Goal: Task Accomplishment & Management: Use online tool/utility

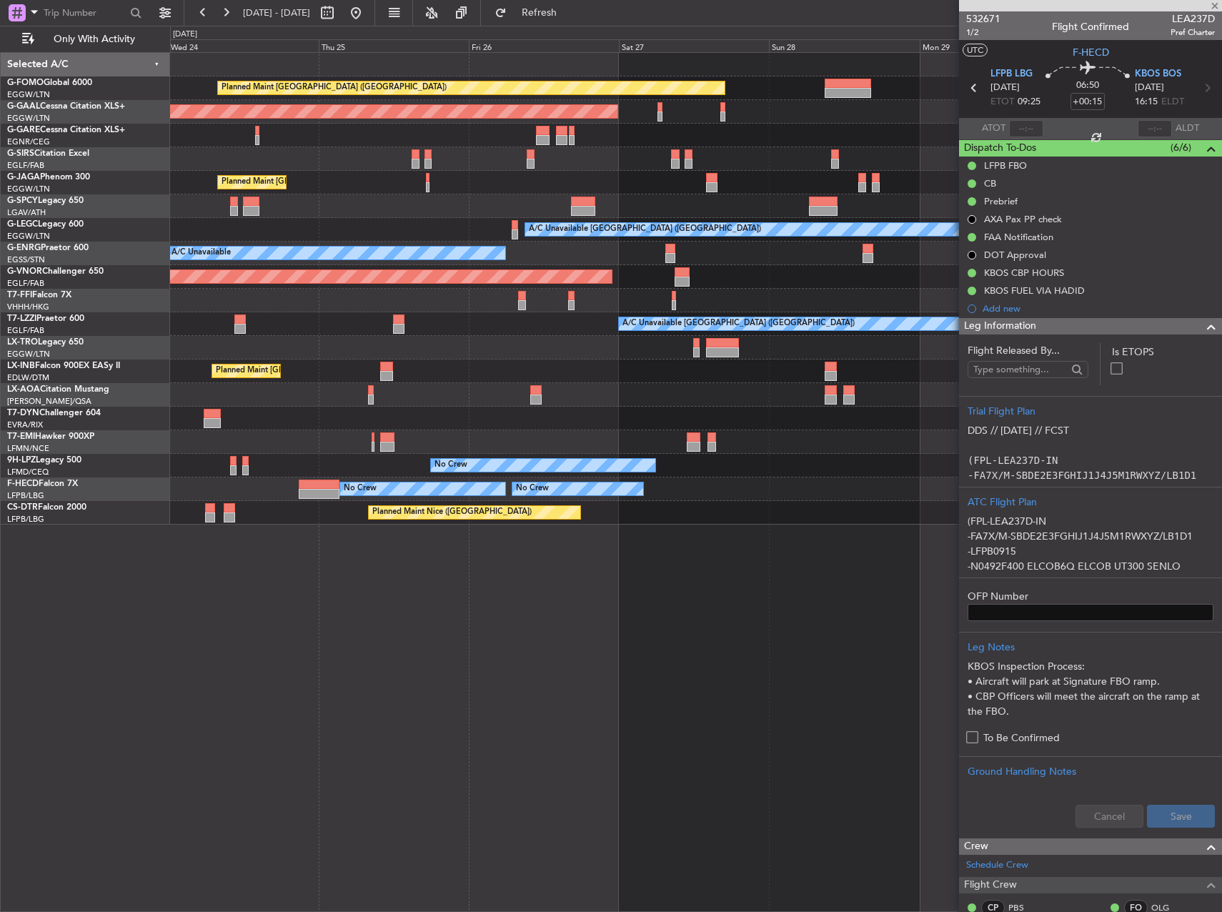
click at [487, 339] on div "Planned Maint [GEOGRAPHIC_DATA] ([GEOGRAPHIC_DATA]) Planned [GEOGRAPHIC_DATA] P…" at bounding box center [695, 289] width 1051 height 472
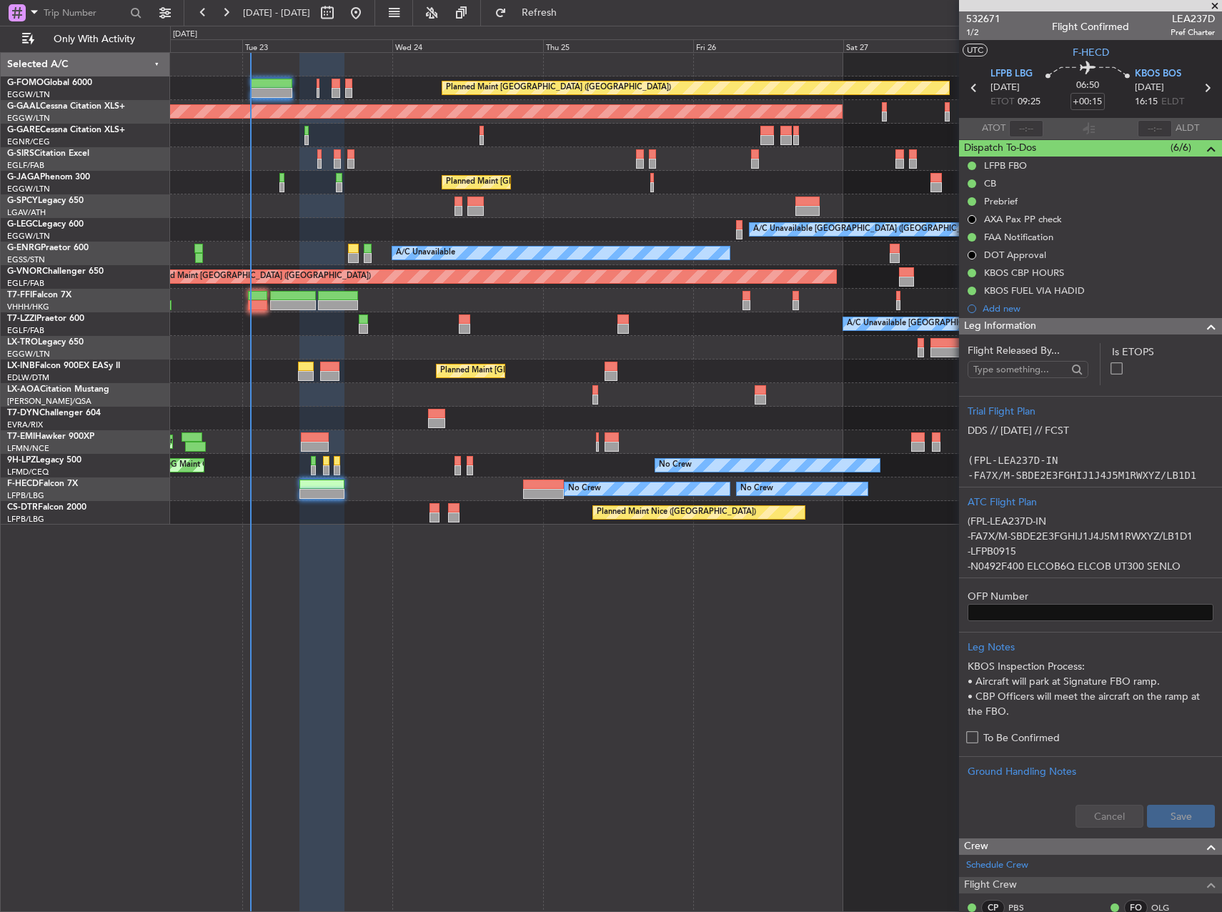
click at [822, 317] on div "A/C Unavailable [GEOGRAPHIC_DATA] ([GEOGRAPHIC_DATA]) A/C Unavailable [GEOGRAPH…" at bounding box center [695, 324] width 1051 height 24
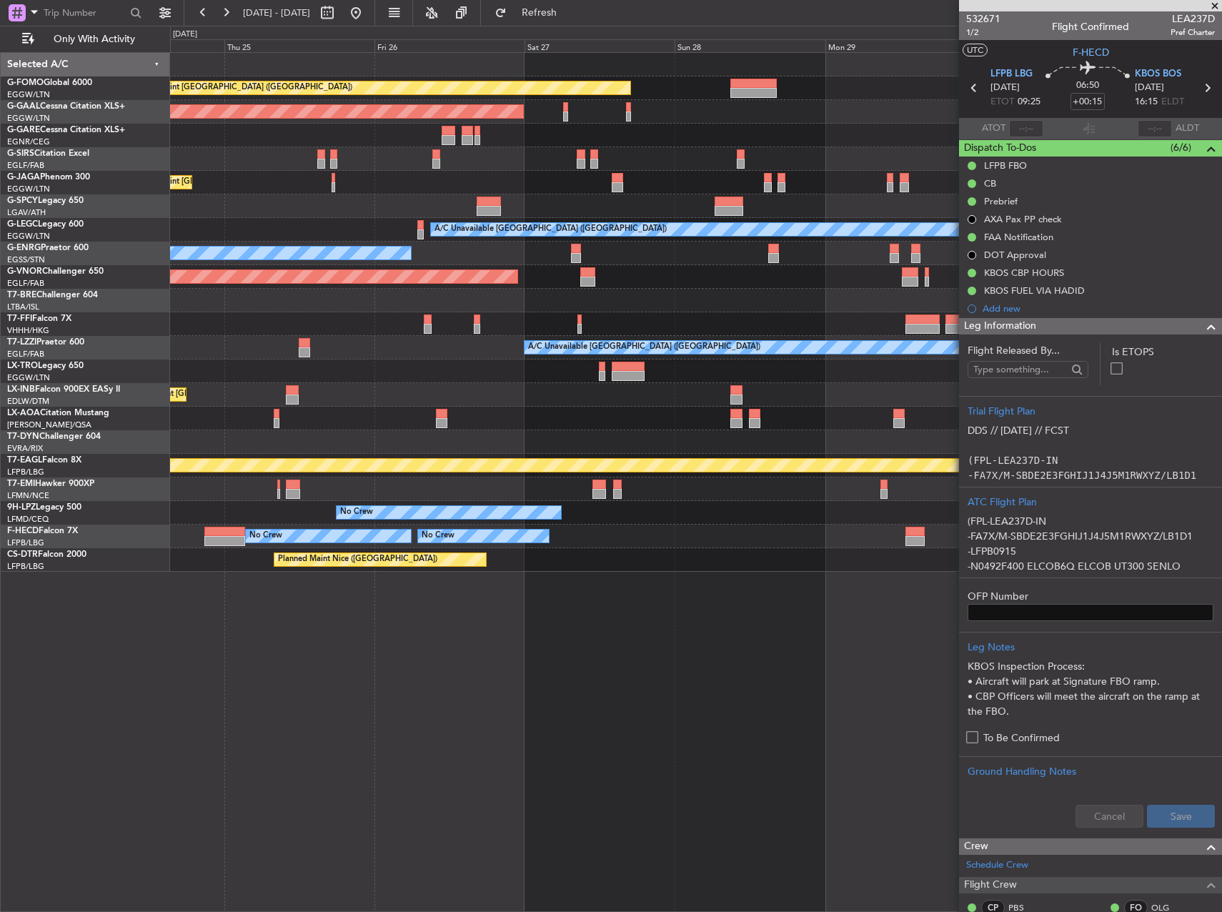
click at [418, 355] on div "A/C Unavailable [GEOGRAPHIC_DATA] ([GEOGRAPHIC_DATA])" at bounding box center [695, 348] width 1051 height 24
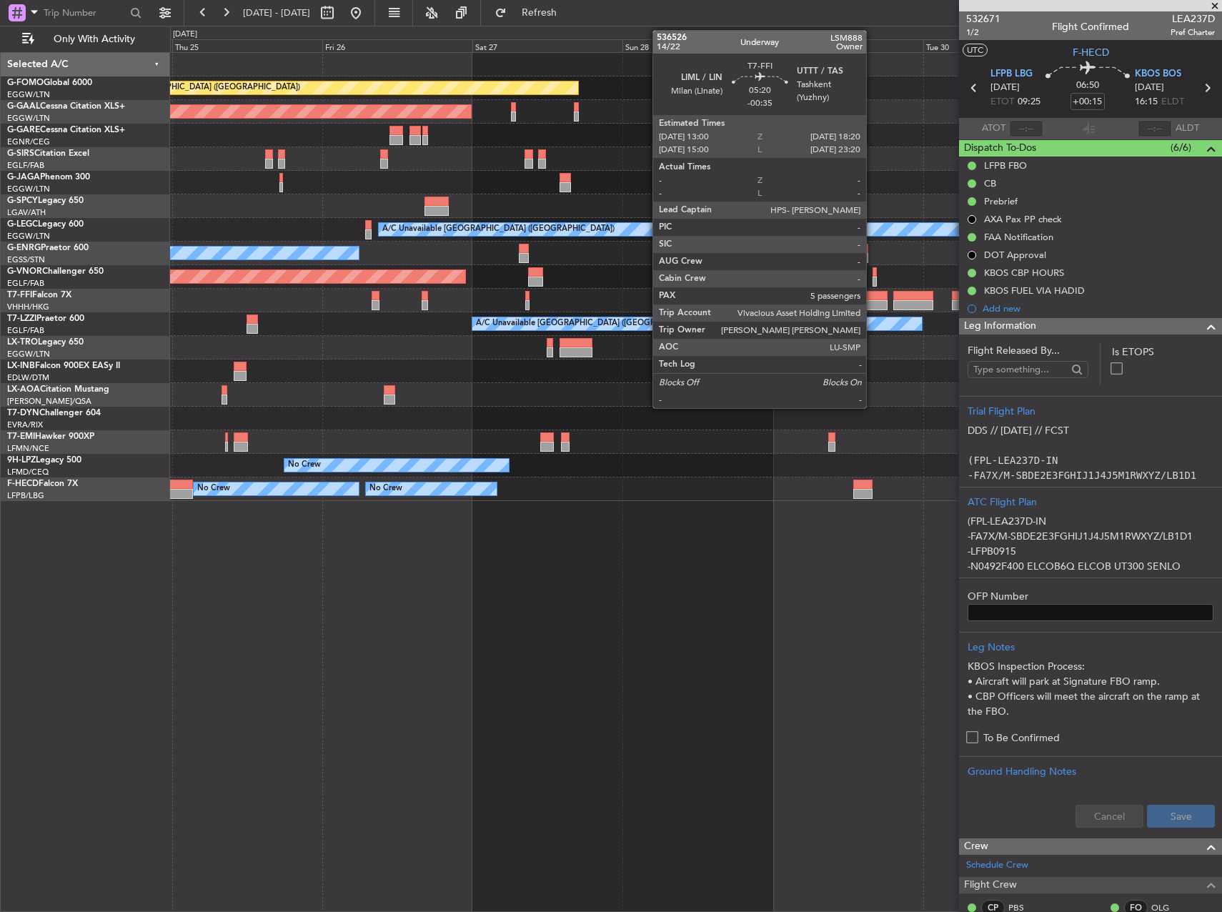
click at [872, 304] on div at bounding box center [870, 305] width 34 height 10
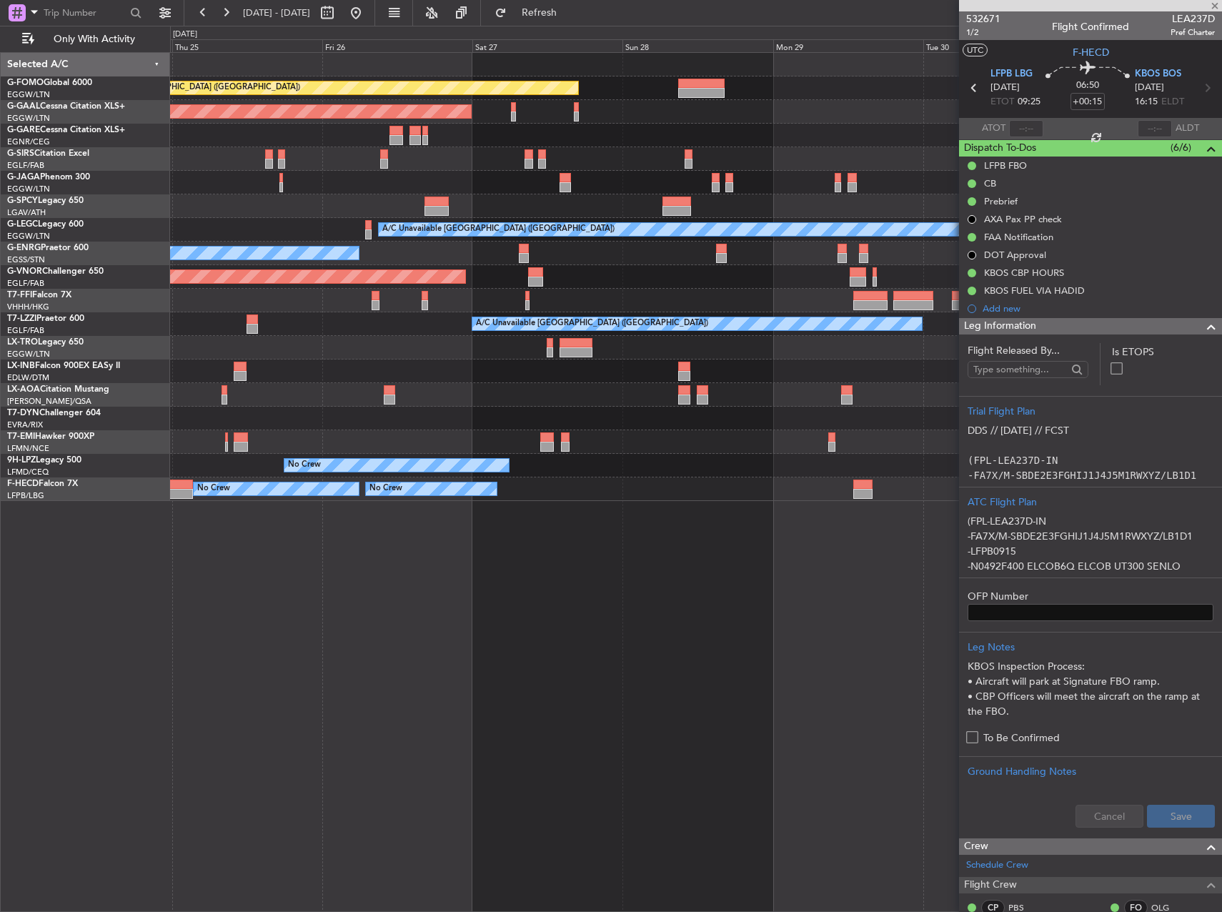
type input "-00:35"
type input "5"
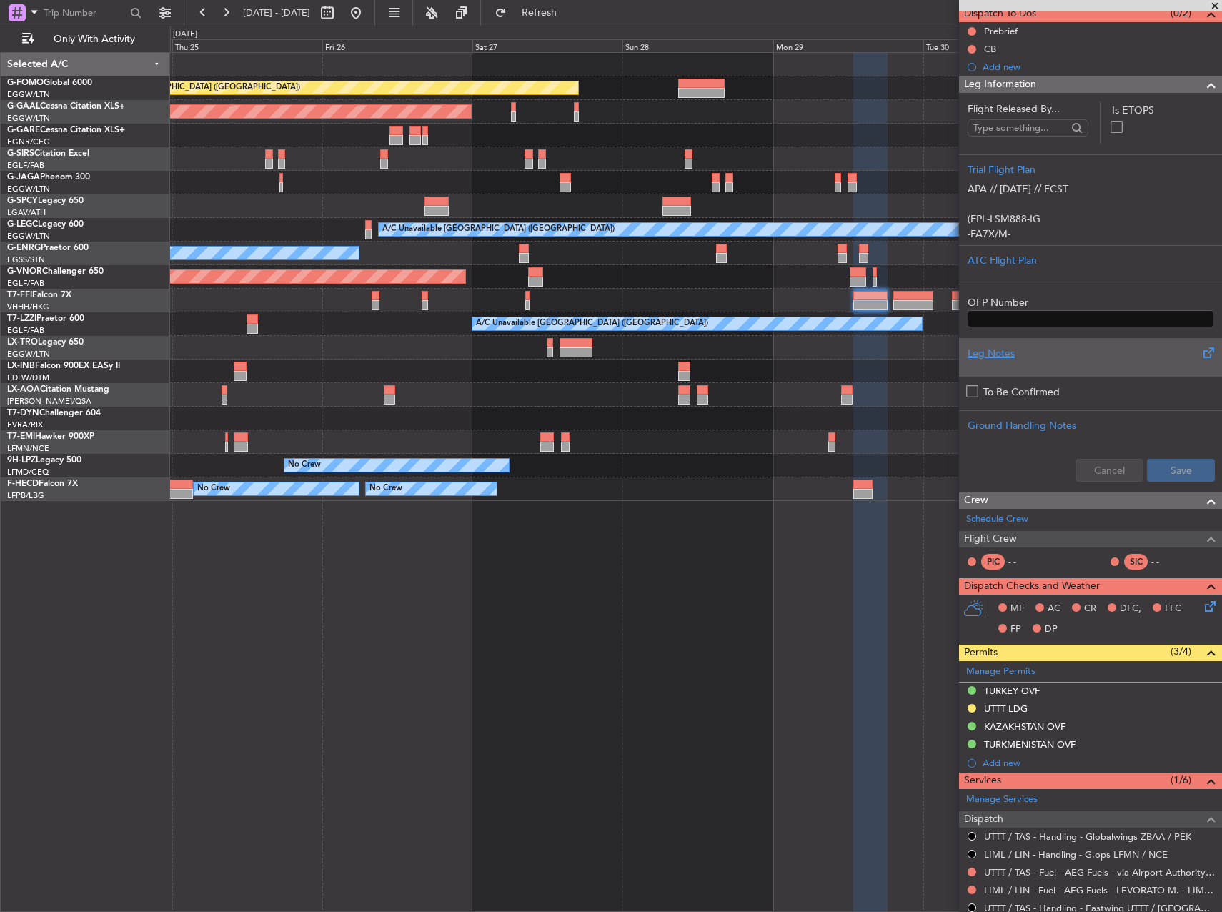
scroll to position [286, 0]
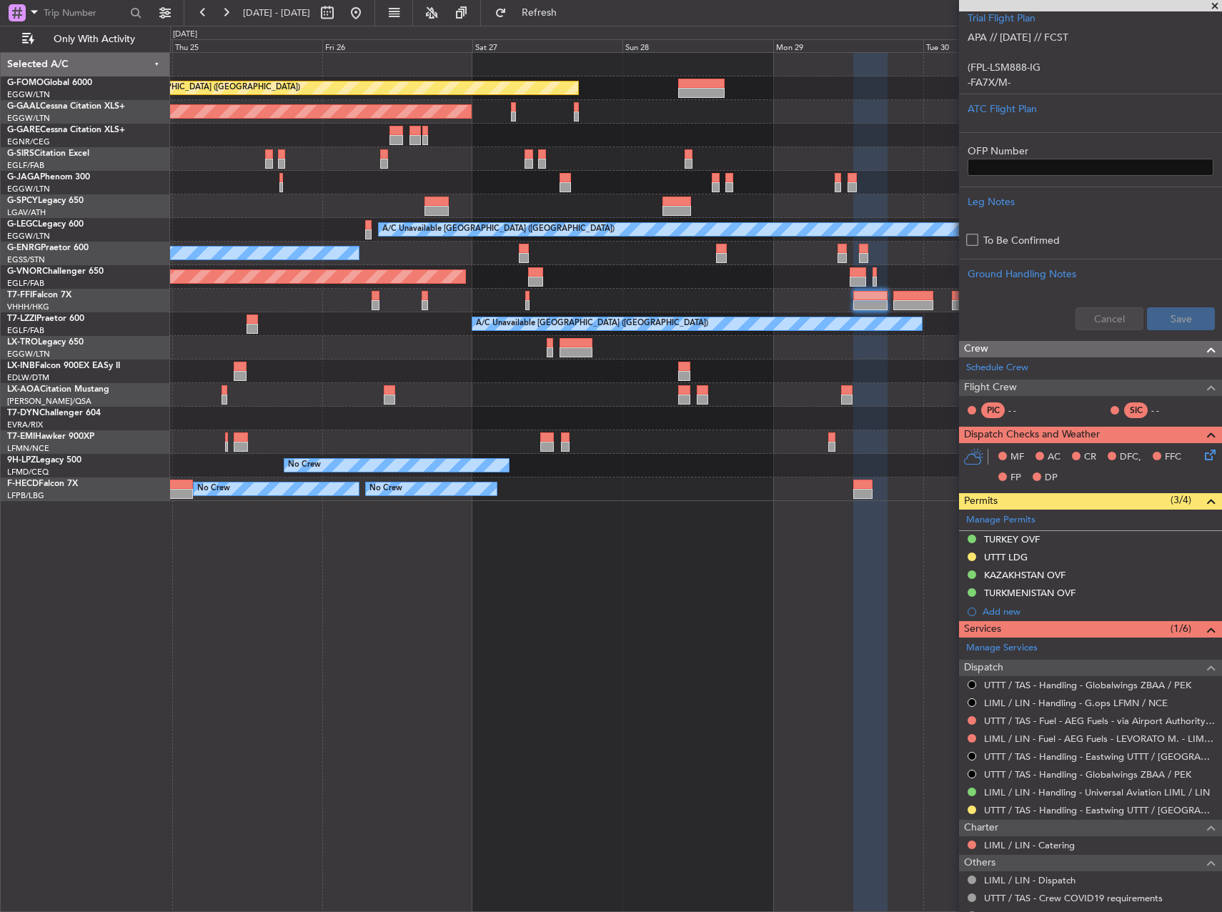
click at [1005, 554] on mat-tooltip-component "TURKEY OVF" at bounding box center [1012, 563] width 74 height 38
click at [1009, 557] on div "UTTT LDG" at bounding box center [1006, 557] width 44 height 12
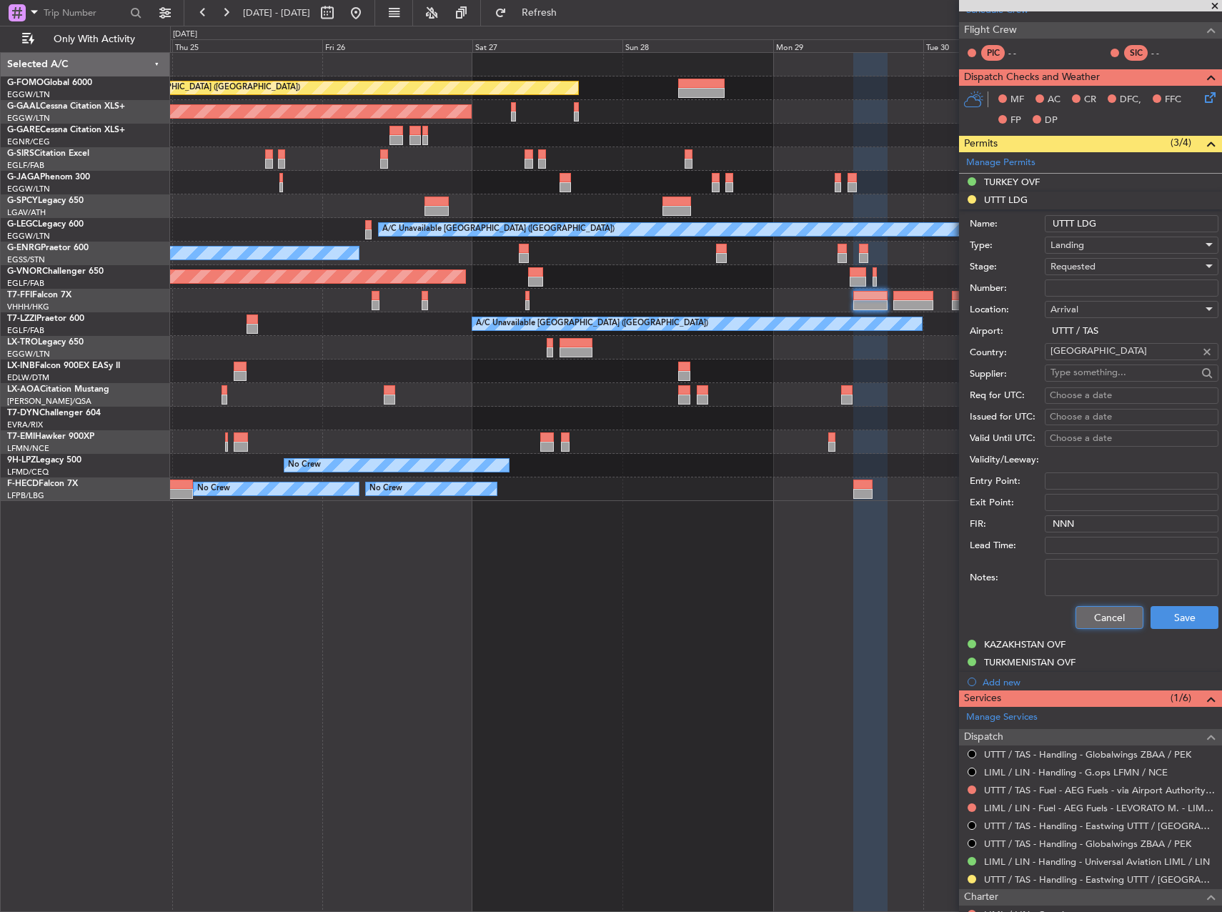
click at [1093, 612] on button "Cancel" at bounding box center [1109, 617] width 68 height 23
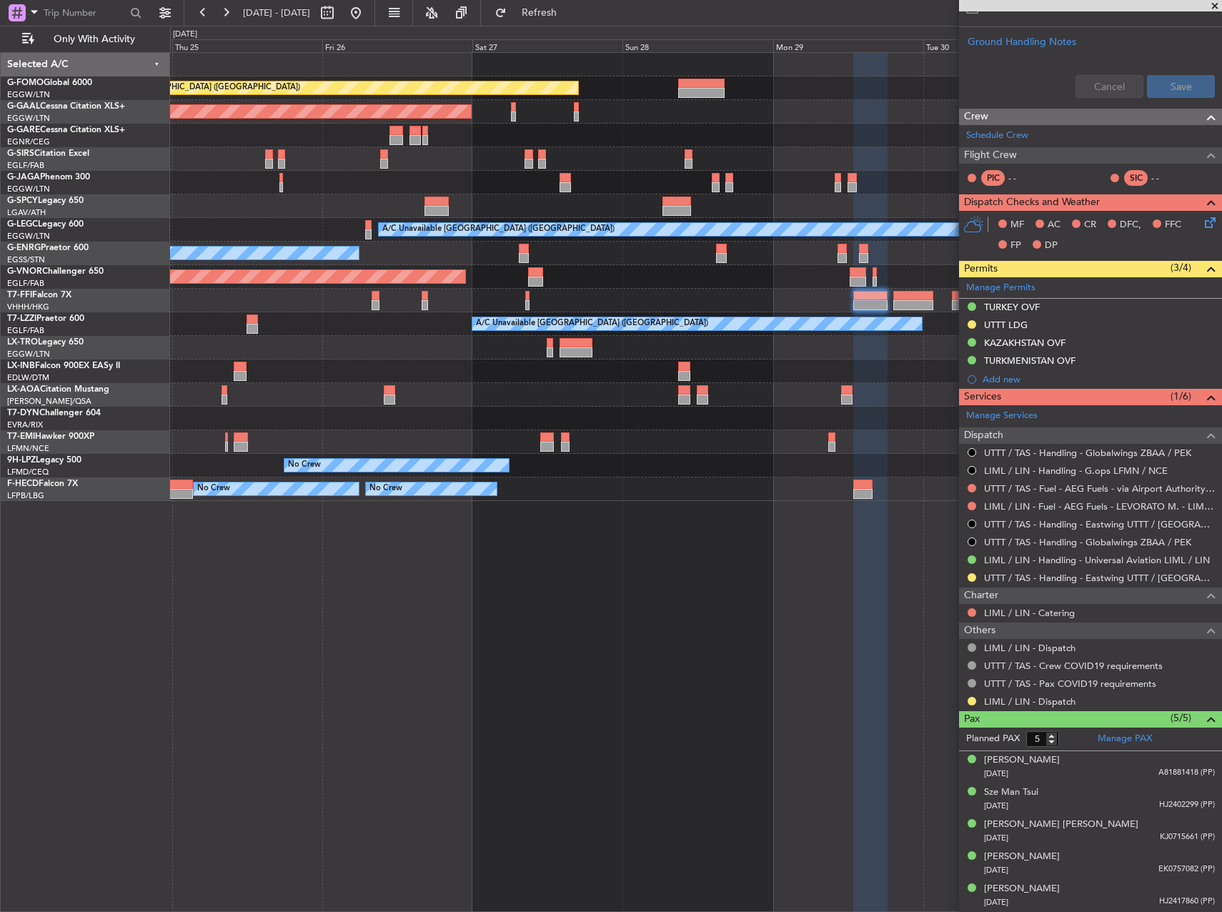
scroll to position [517, 0]
click at [972, 577] on button at bounding box center [971, 578] width 9 height 9
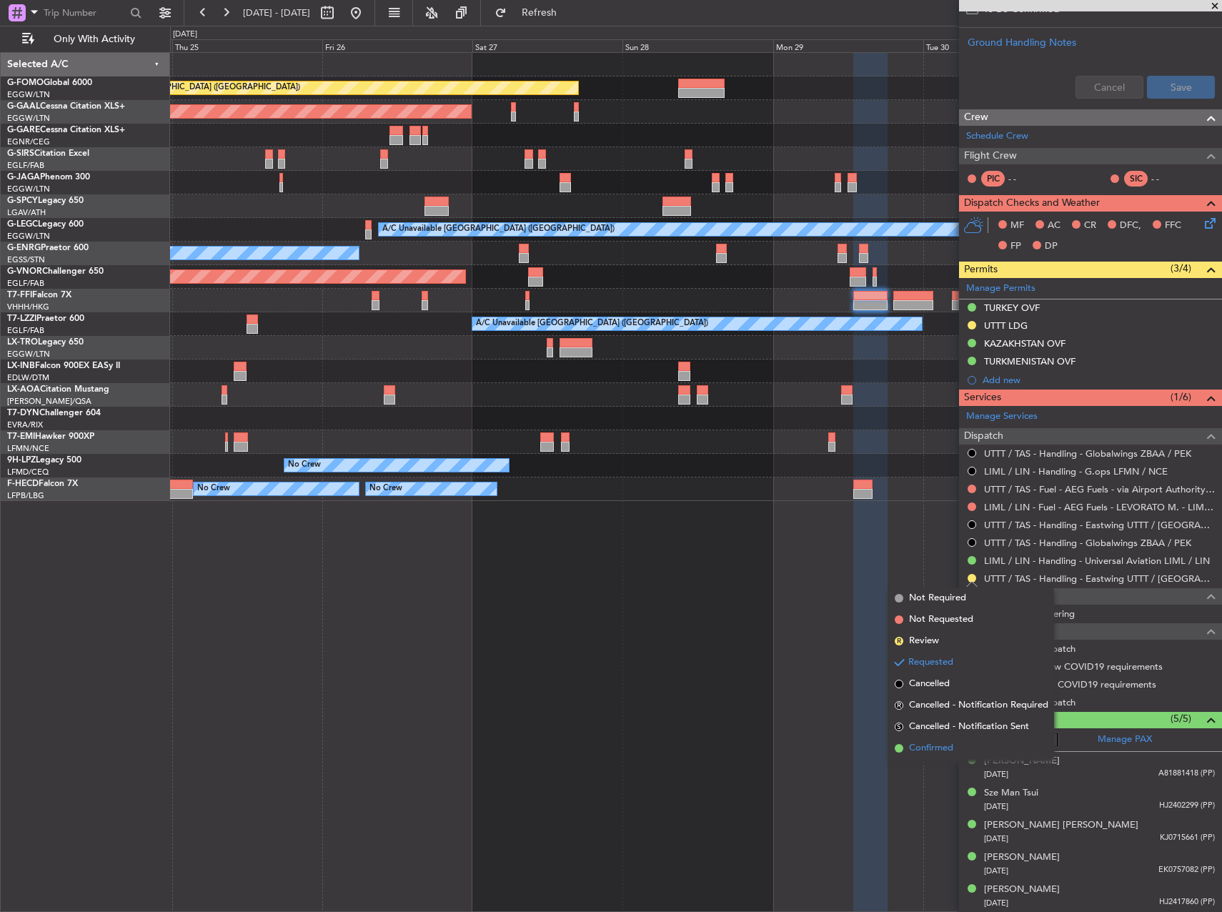
click at [921, 752] on span "Confirmed" at bounding box center [931, 748] width 44 height 14
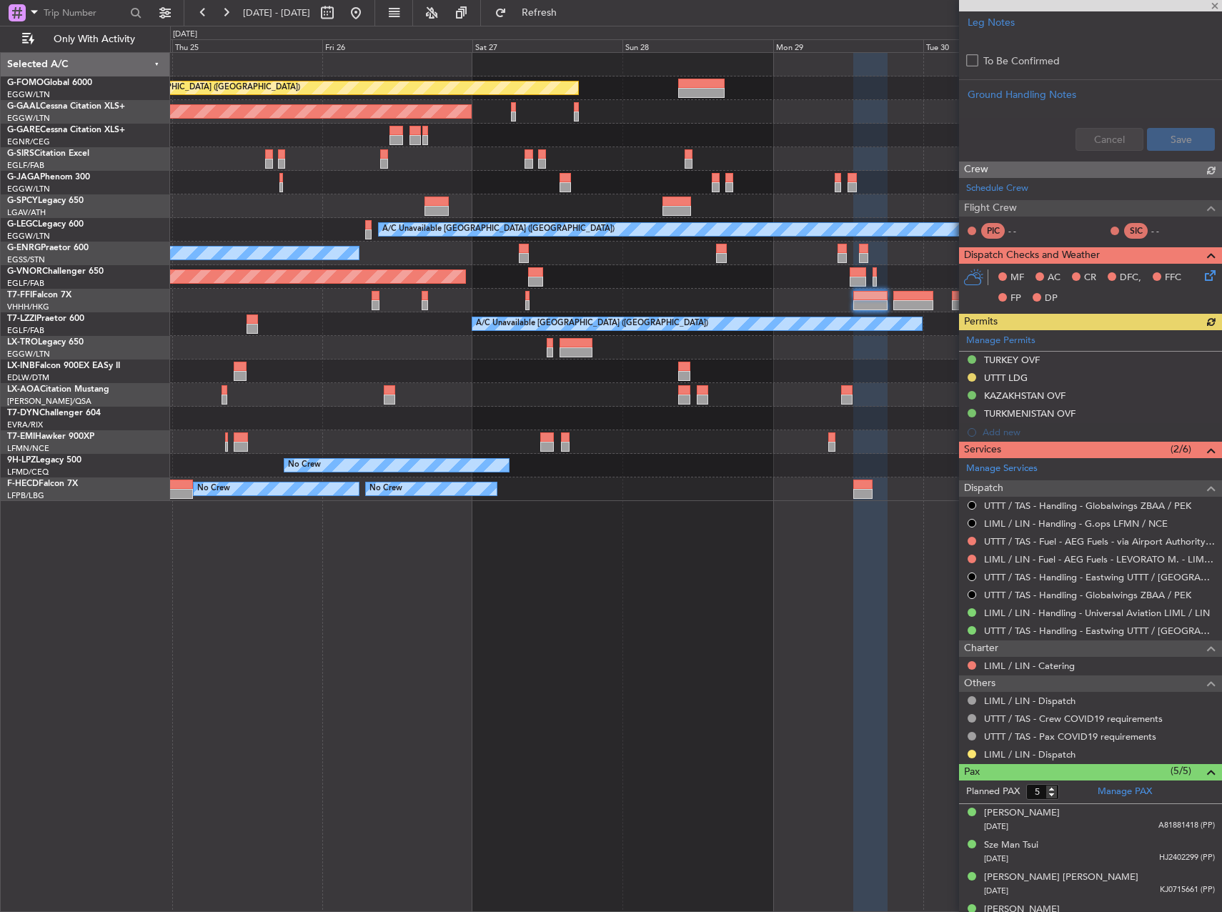
scroll to position [465, 0]
click at [367, 11] on button at bounding box center [355, 12] width 23 height 23
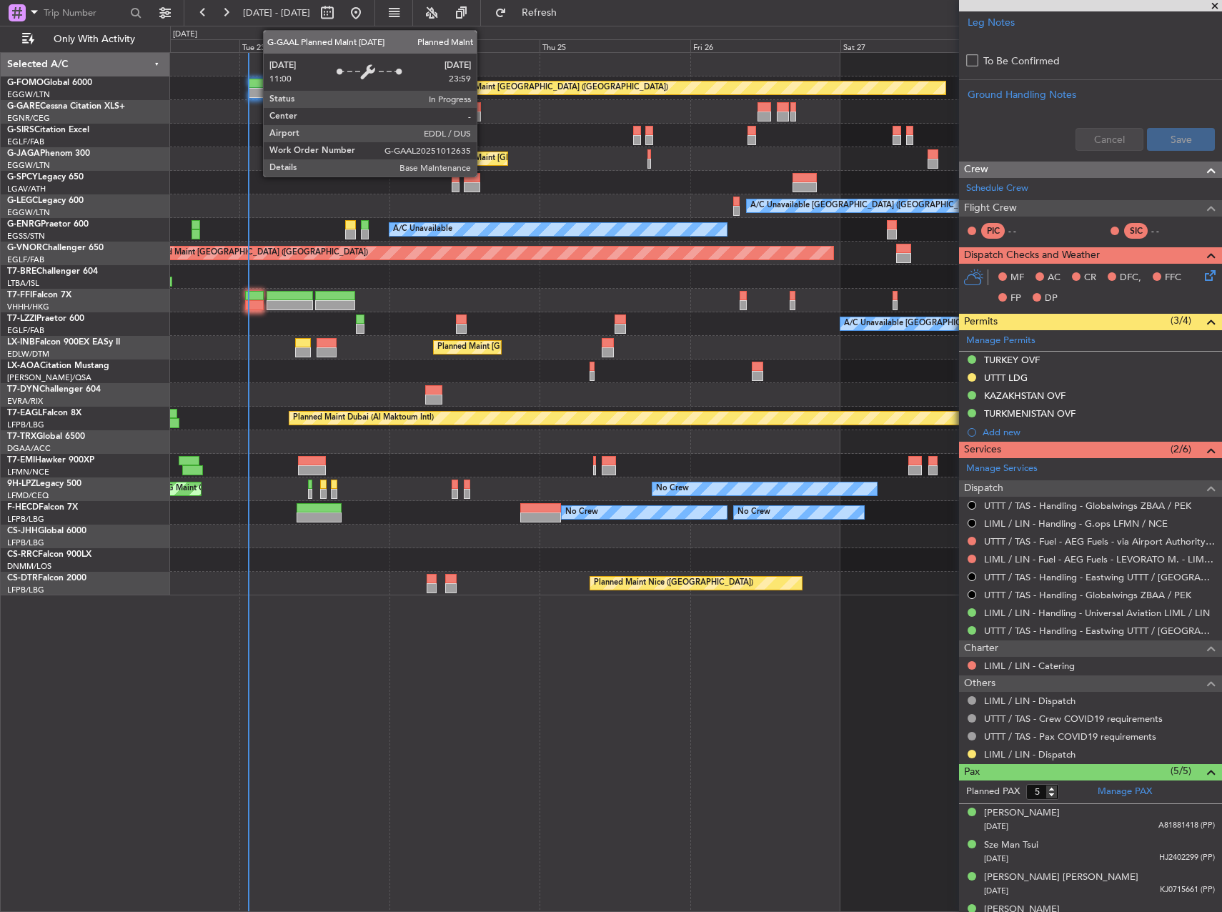
click at [404, 551] on div "Planned Maint [GEOGRAPHIC_DATA] ([GEOGRAPHIC_DATA]) Planned Maint [GEOGRAPHIC_D…" at bounding box center [696, 482] width 1052 height 860
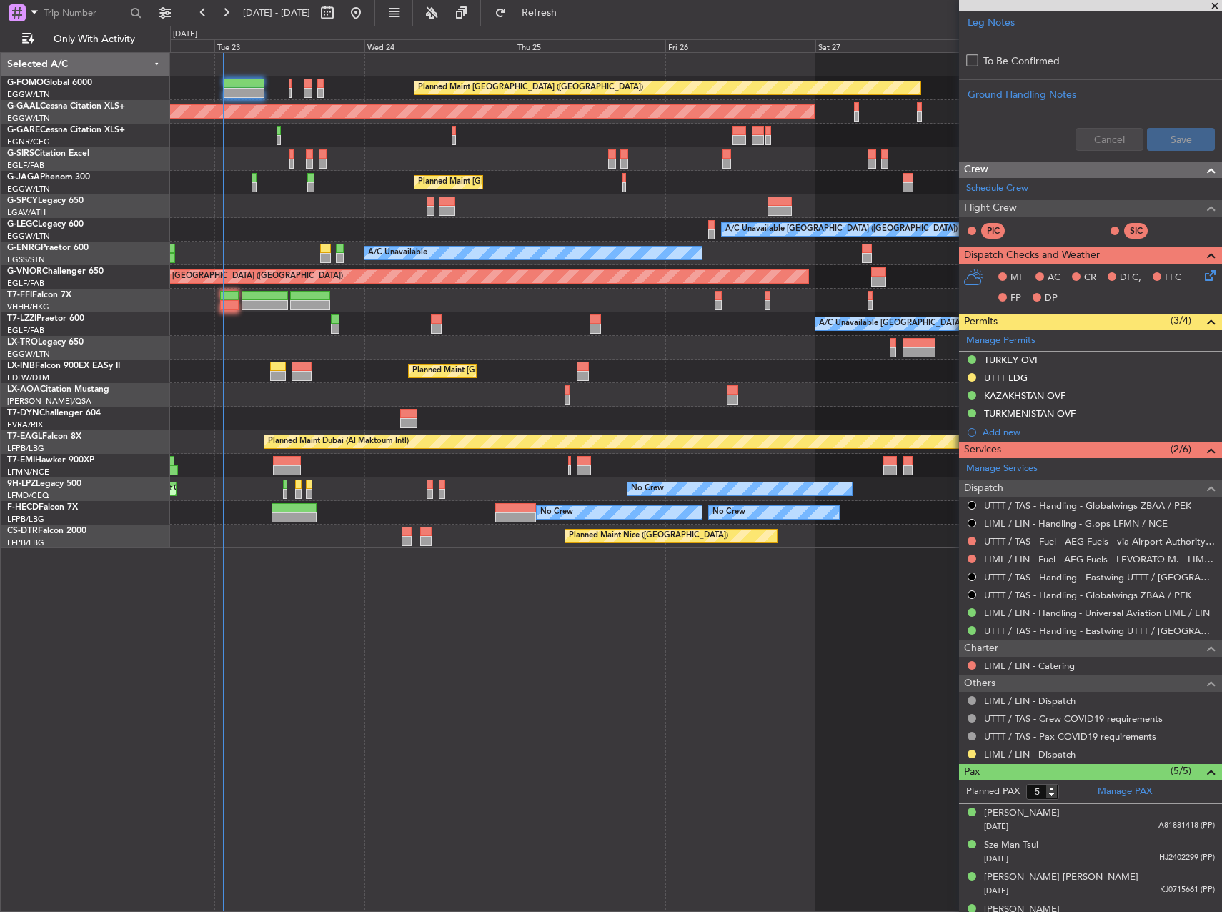
click at [695, 604] on div "Planned Maint [GEOGRAPHIC_DATA] ([GEOGRAPHIC_DATA]) Planned [GEOGRAPHIC_DATA] P…" at bounding box center [696, 482] width 1052 height 860
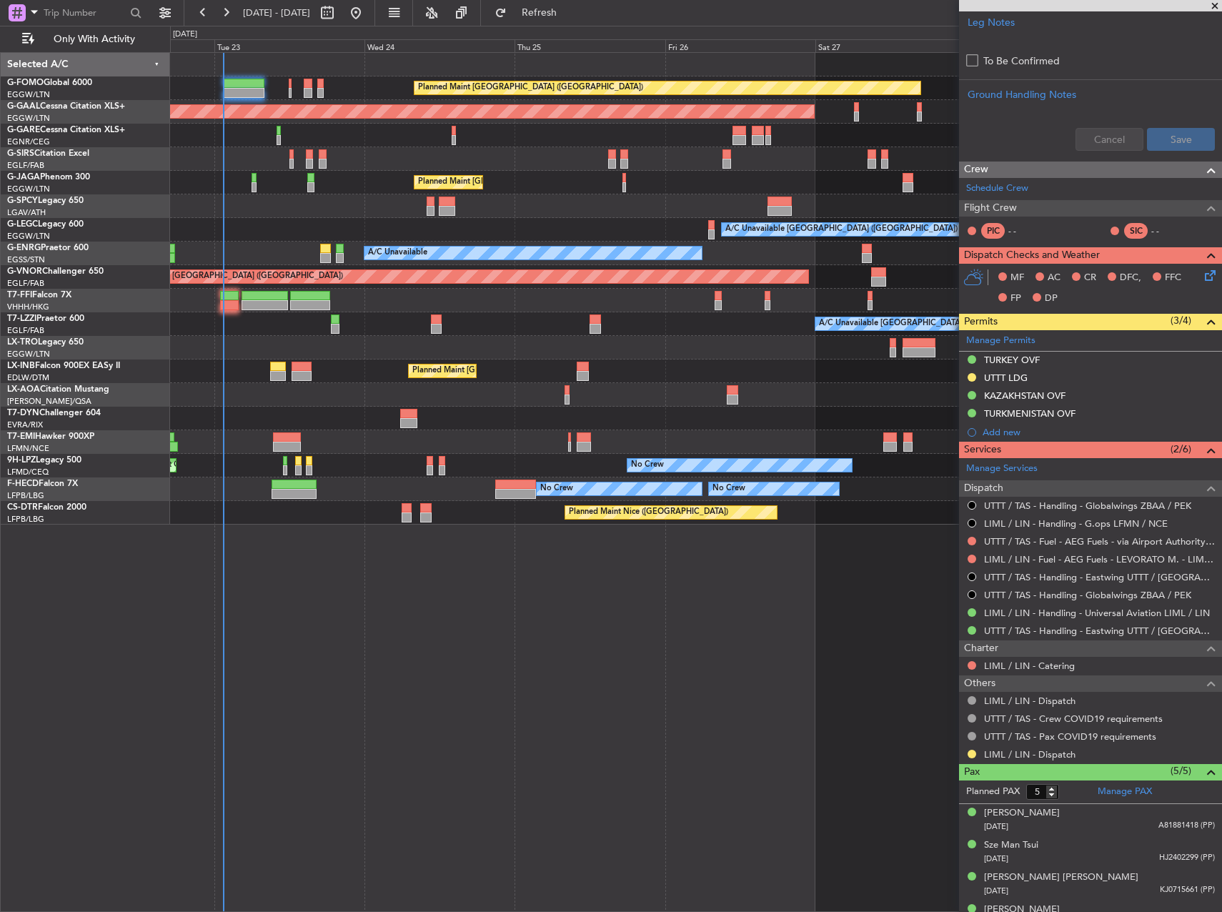
click at [369, 453] on div "Planned Maint [GEOGRAPHIC_DATA] ([GEOGRAPHIC_DATA]) Planned [GEOGRAPHIC_DATA] P…" at bounding box center [695, 289] width 1051 height 472
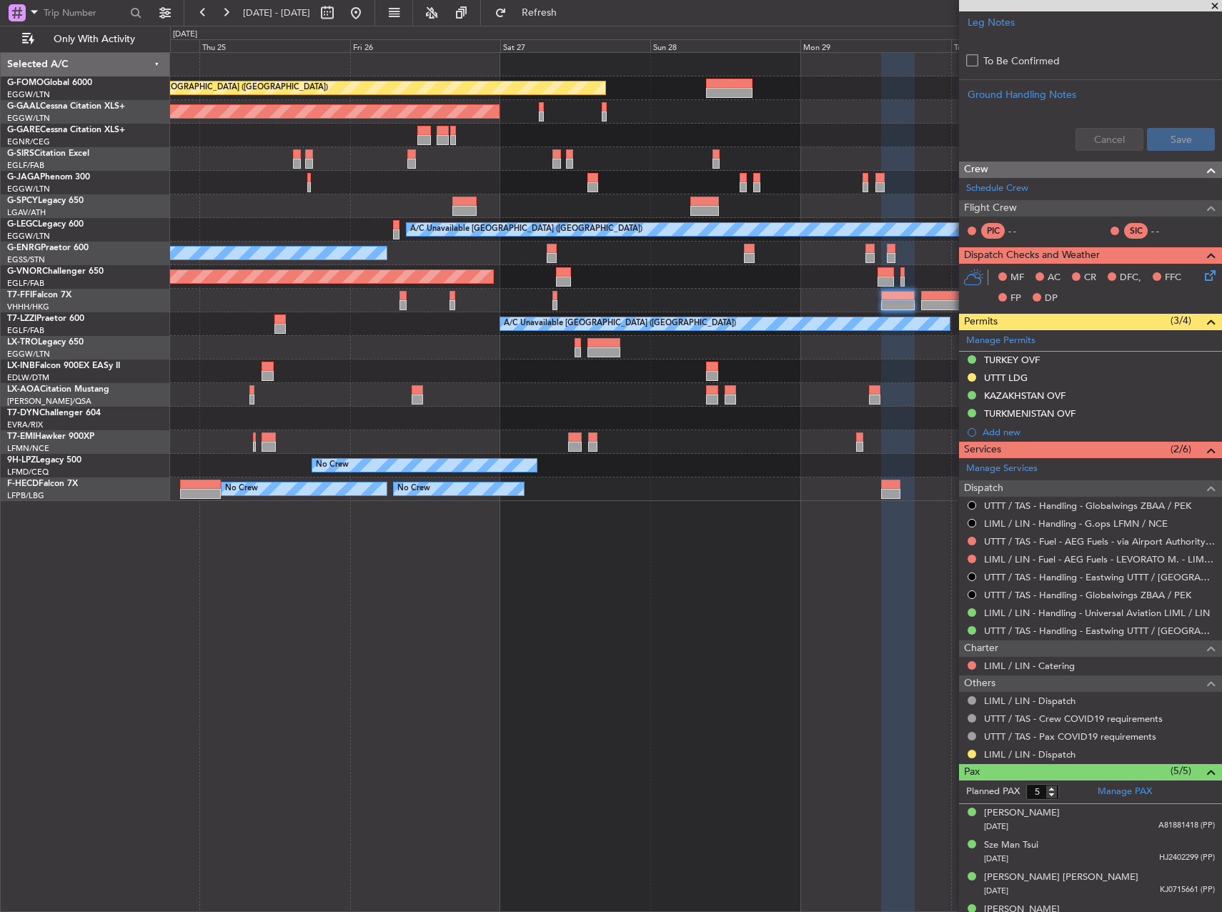
click at [560, 354] on div at bounding box center [695, 348] width 1051 height 24
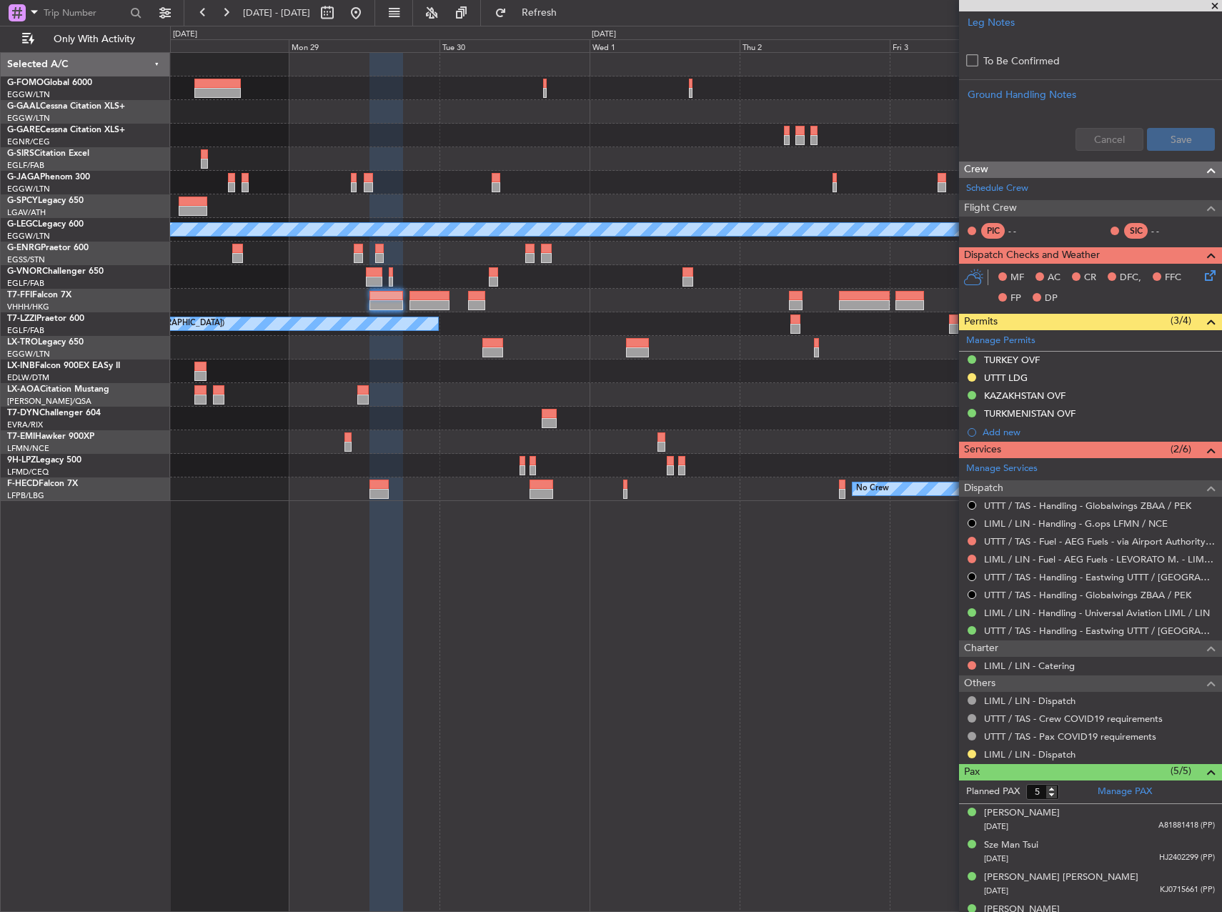
click at [215, 311] on div at bounding box center [695, 301] width 1051 height 24
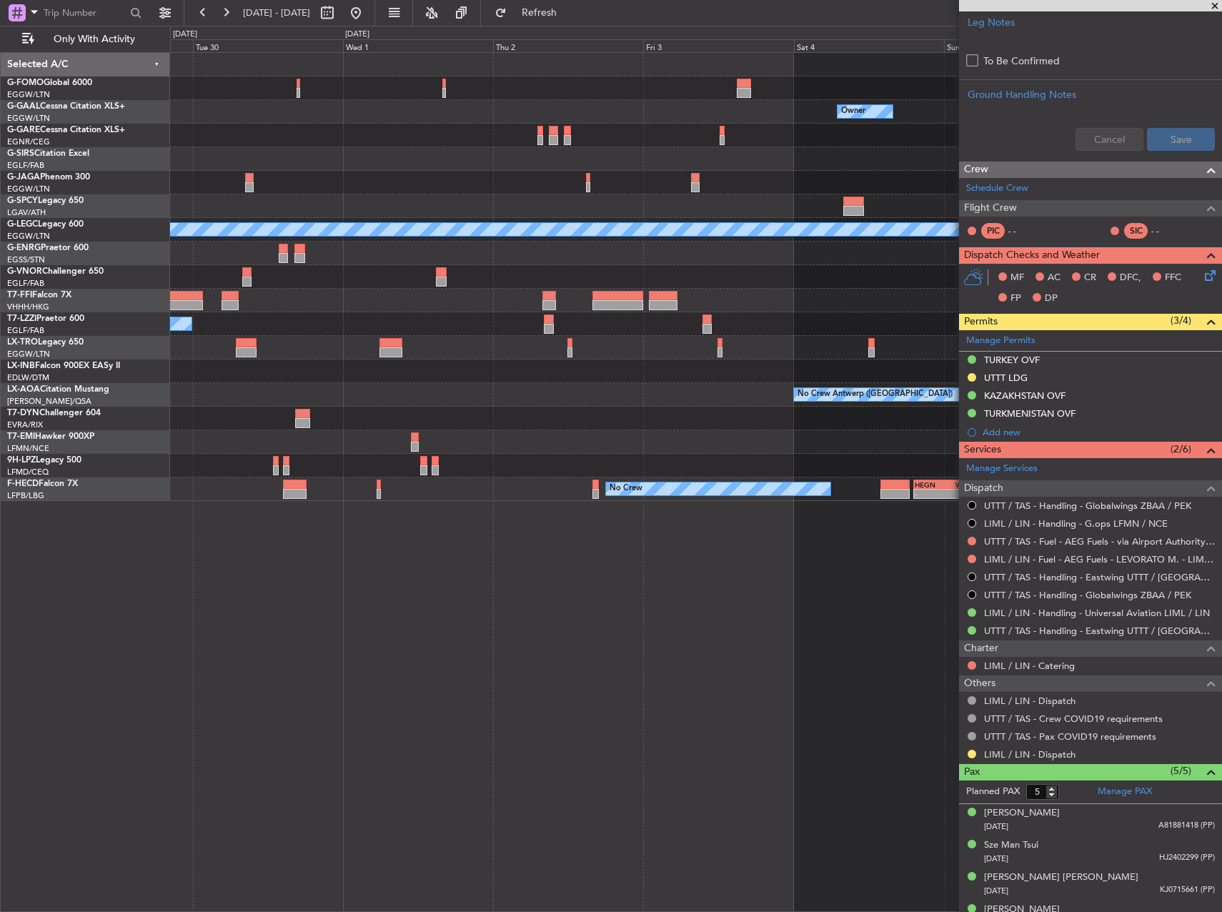
click at [367, 272] on div "Owner A/C Unavailable [GEOGRAPHIC_DATA] ([GEOGRAPHIC_DATA]) A/C Unavailable [GE…" at bounding box center [695, 277] width 1051 height 448
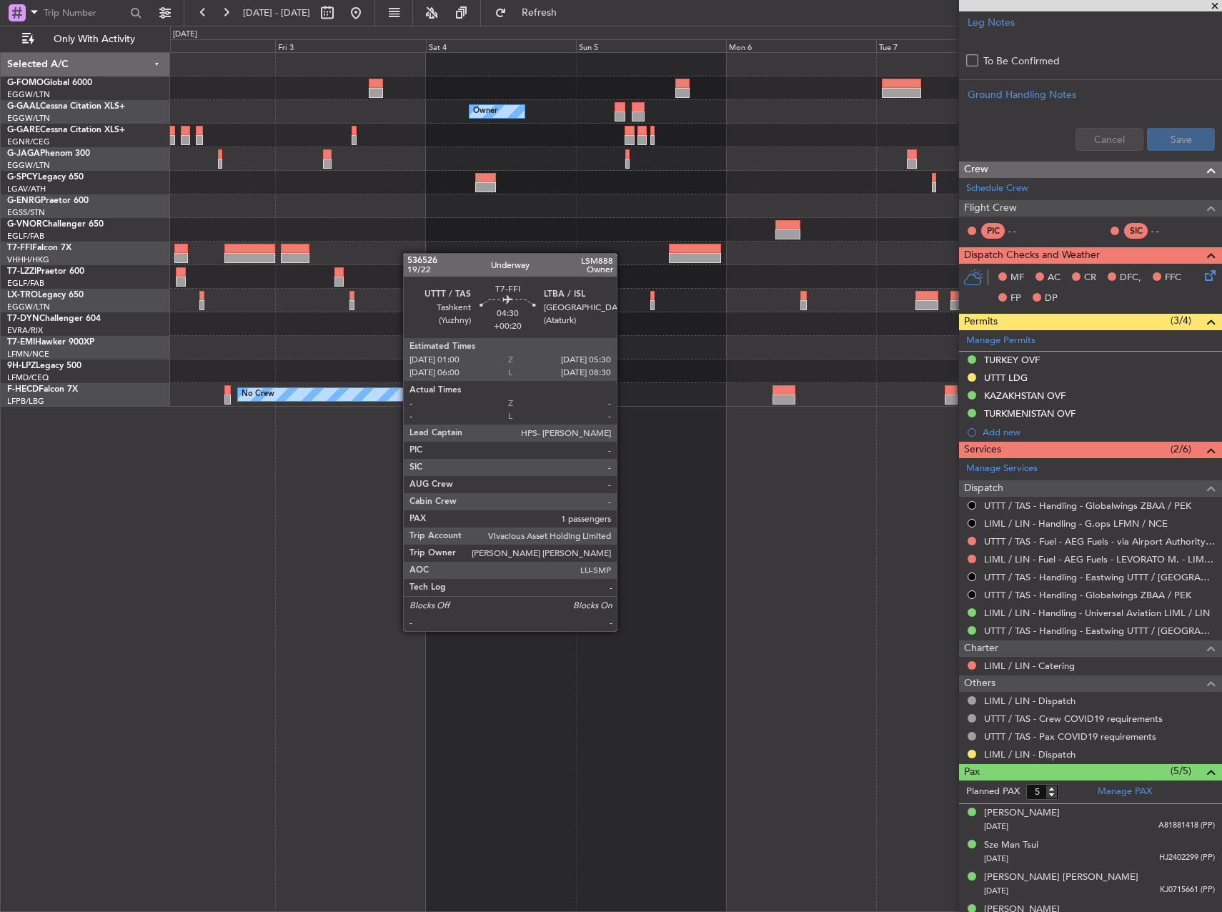
click at [284, 259] on div "Planned Maint Geneva (Cointrin)" at bounding box center [695, 254] width 1051 height 24
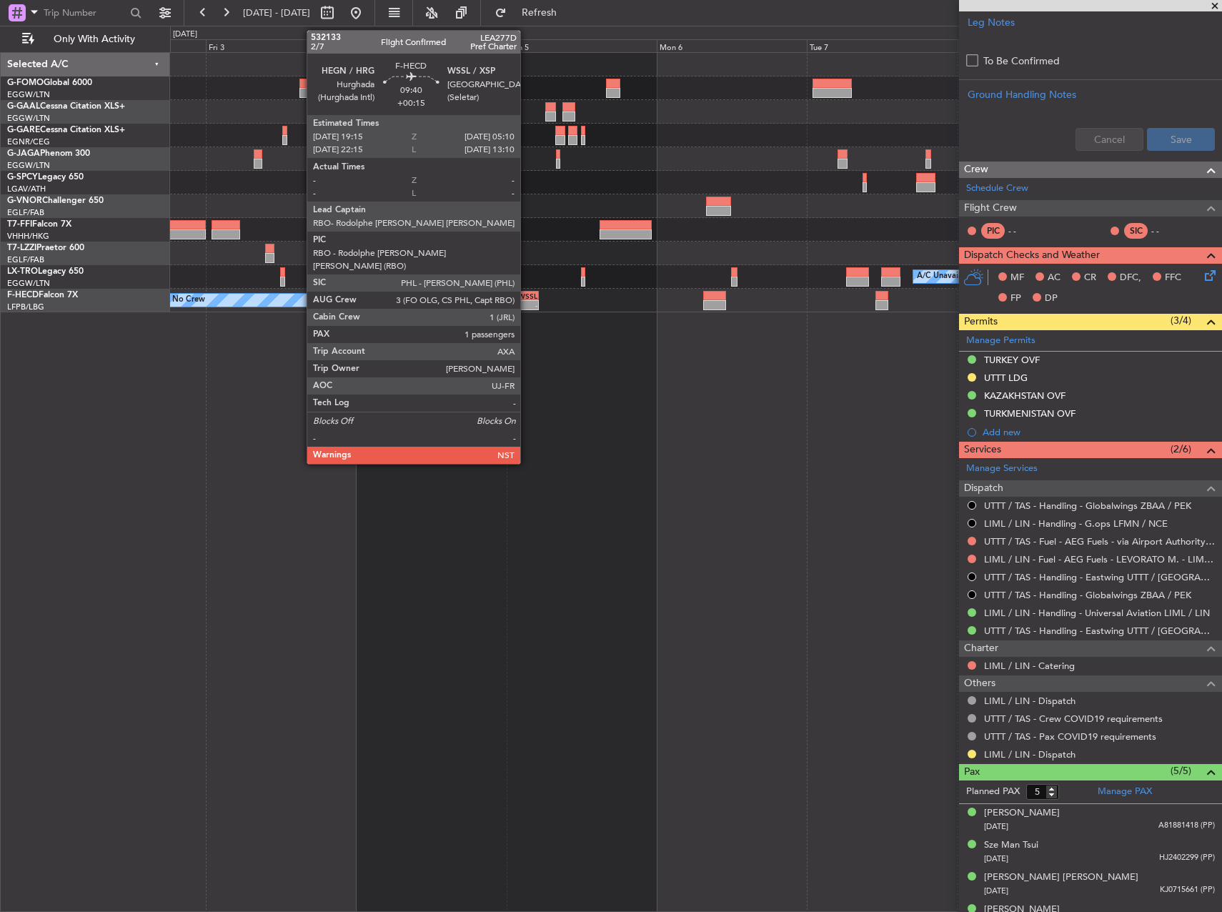
click at [527, 303] on div "-" at bounding box center [522, 305] width 30 height 9
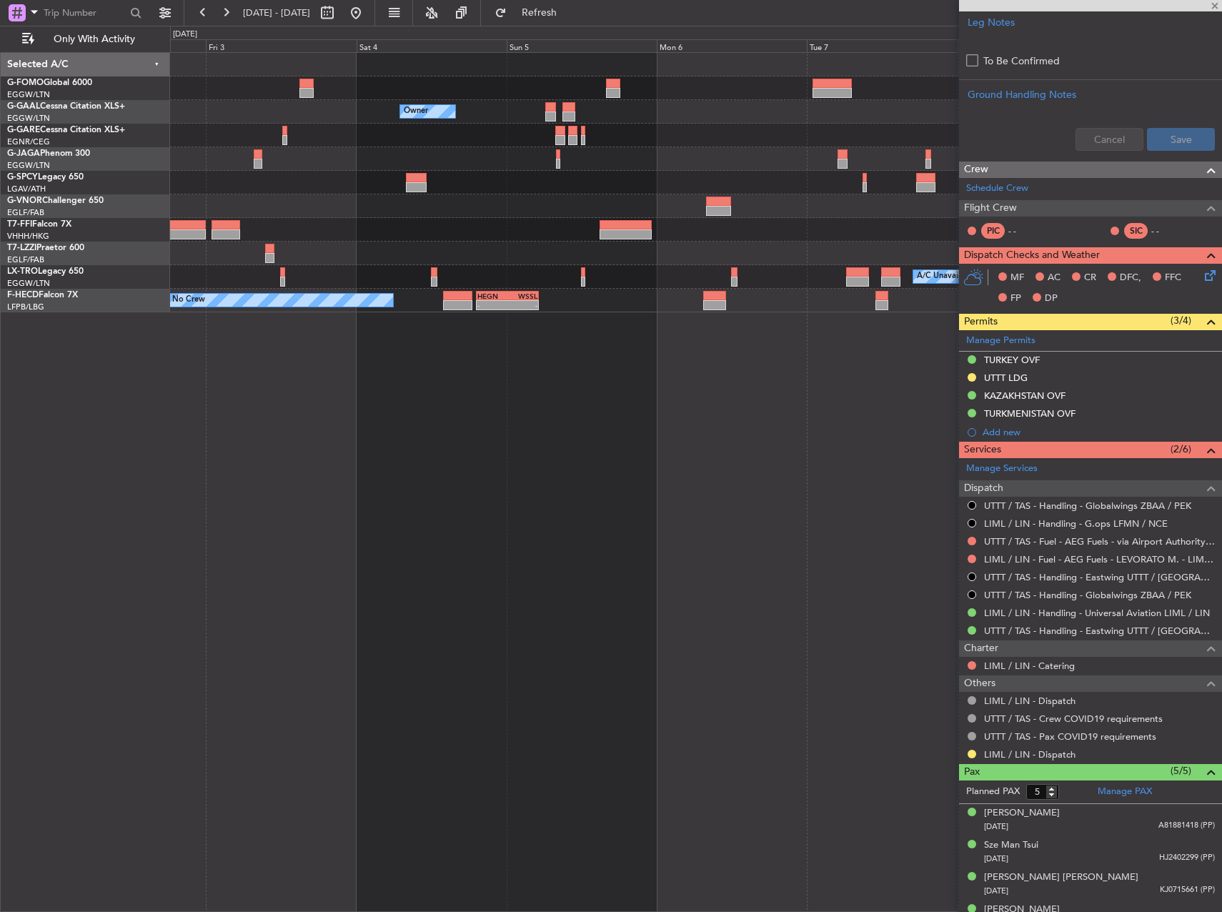
type input "+00:15"
type input "1"
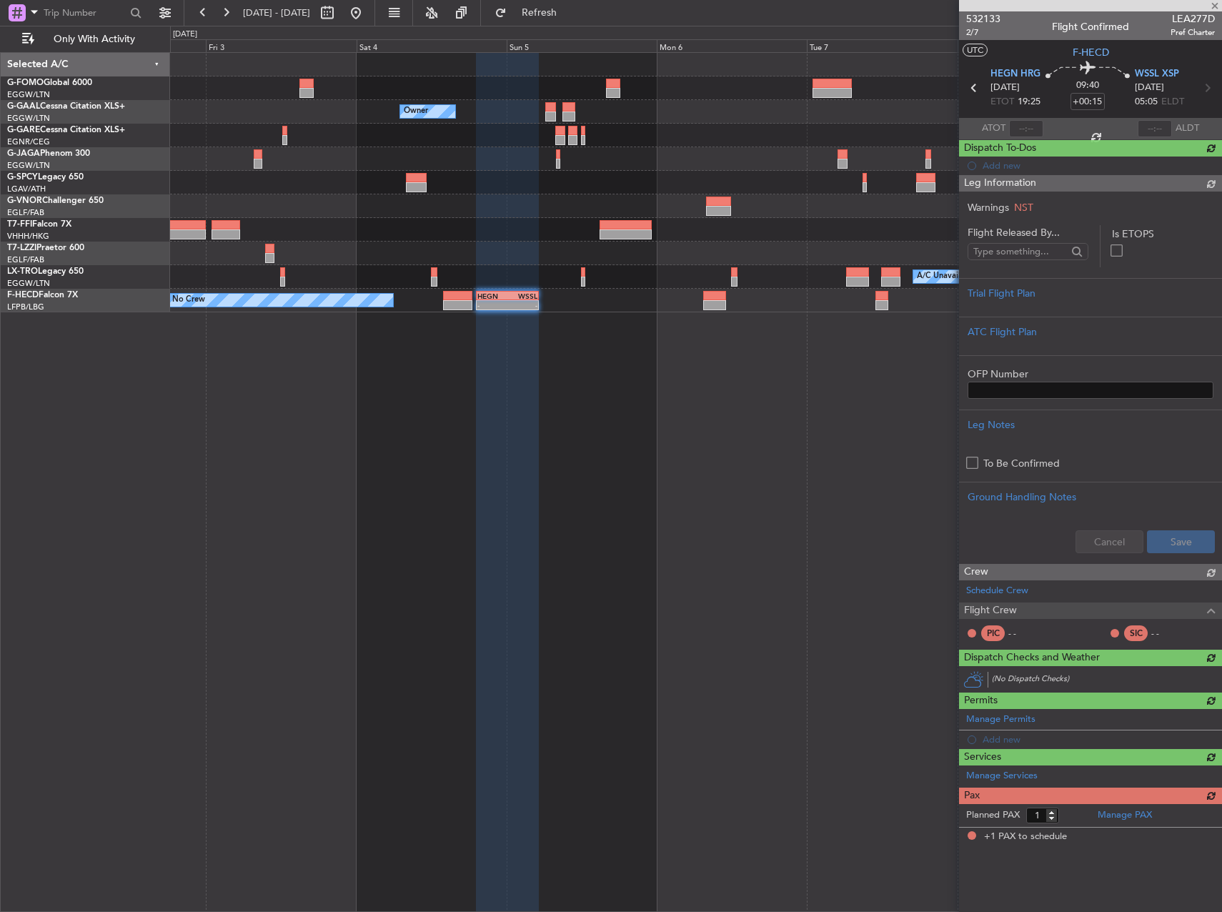
scroll to position [0, 0]
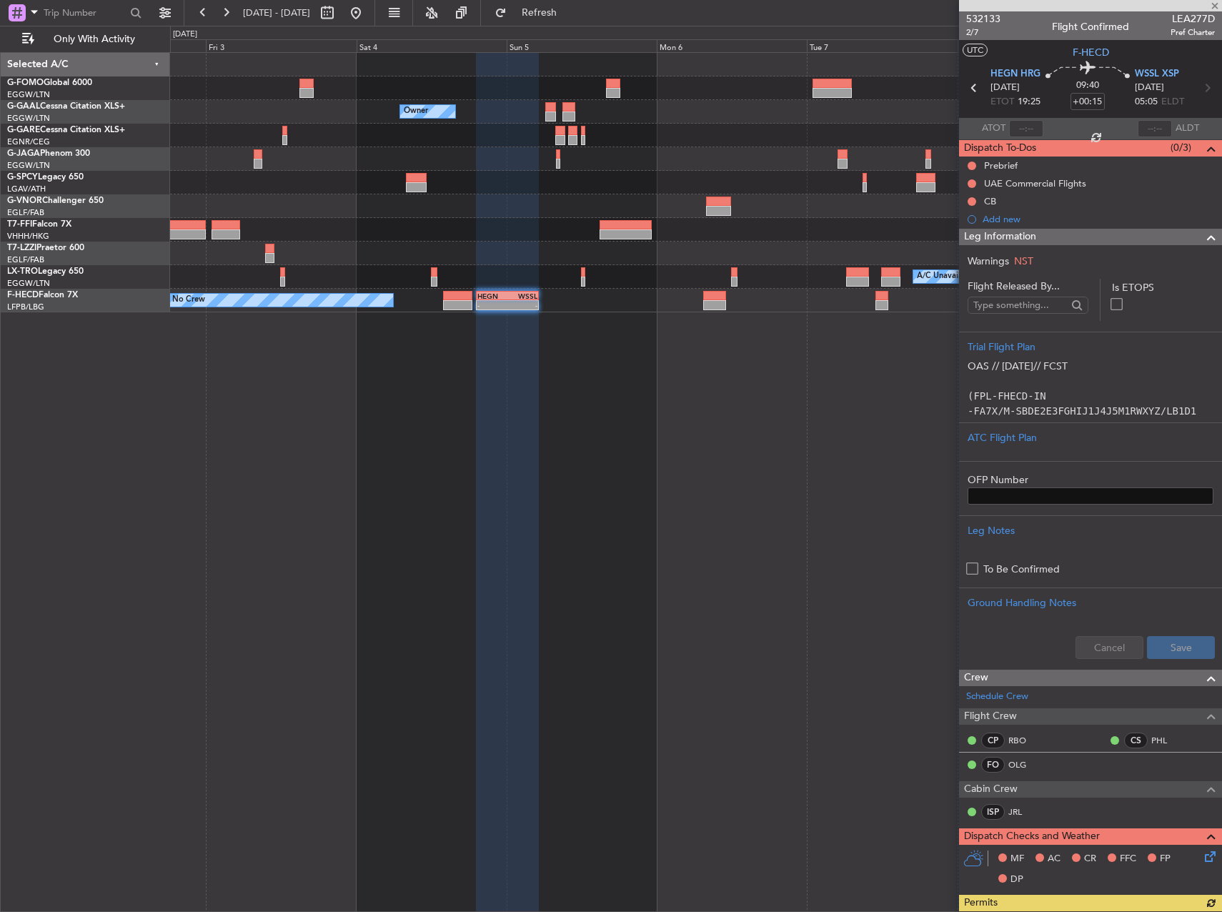
click at [672, 349] on div "Owner Owner Owner Planned Maint Geneva ([GEOGRAPHIC_DATA]) A/C Unavailable No C…" at bounding box center [696, 482] width 1052 height 860
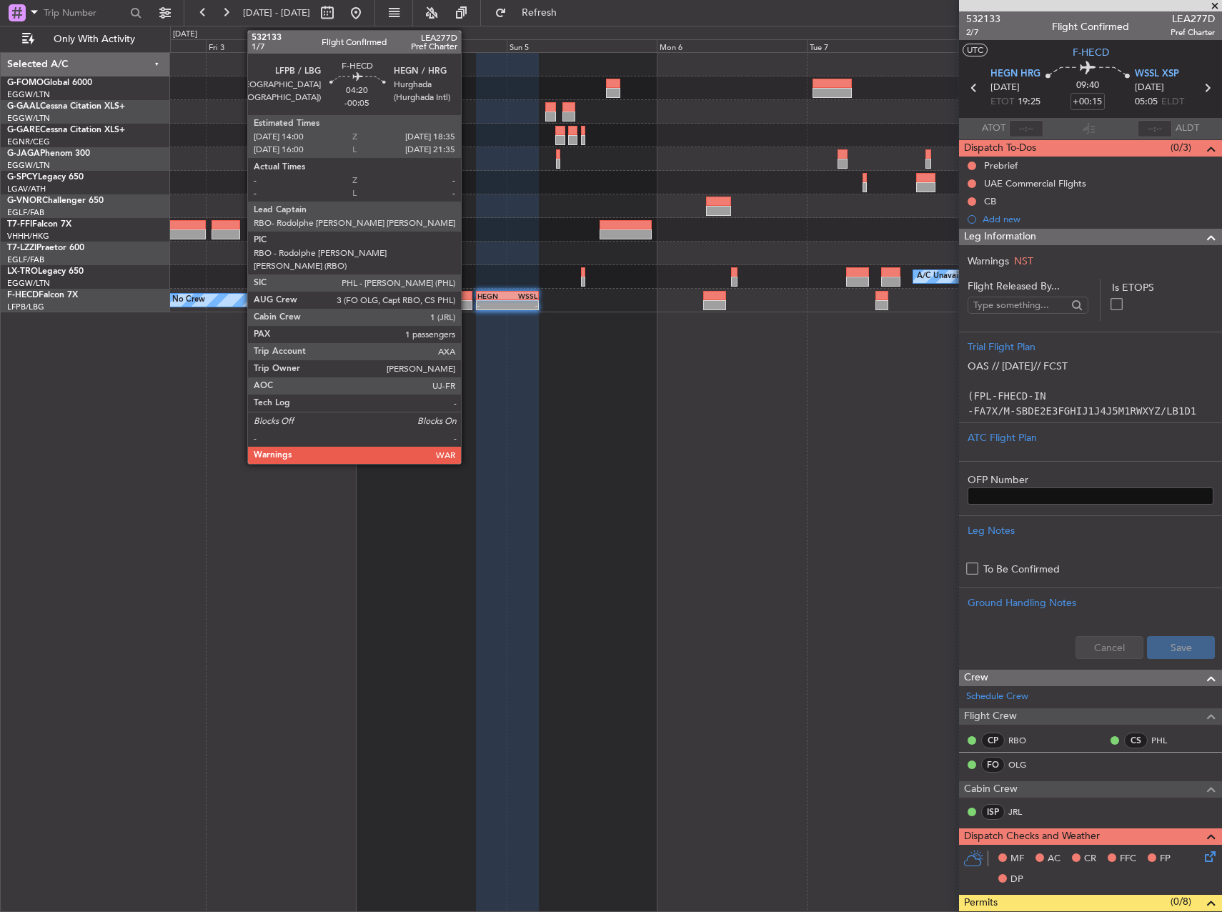
click at [467, 302] on div at bounding box center [457, 305] width 29 height 10
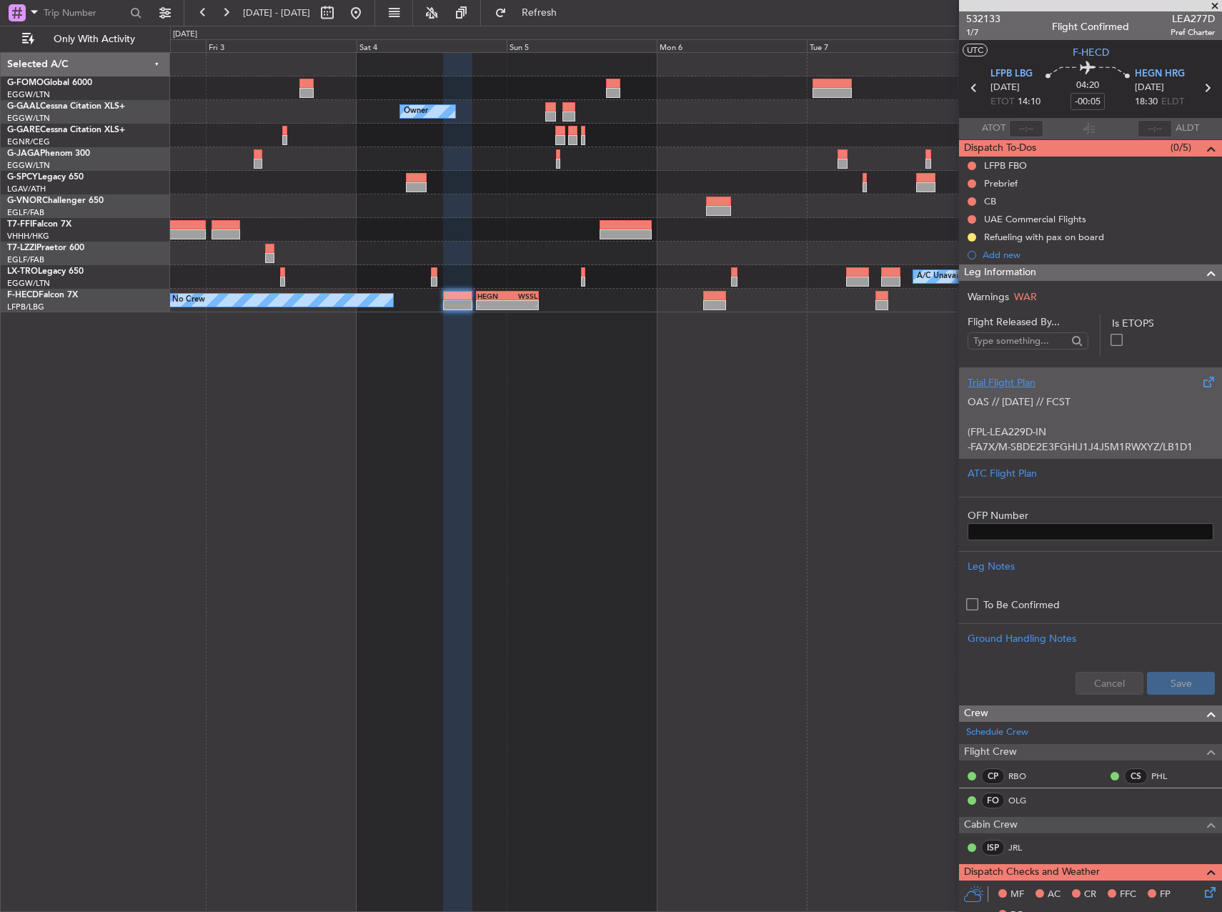
click at [1107, 424] on div "OAS // [DATE] // FCST (FPL-LEA229D-IN -FA7X/M-SBDE2E3FGHIJ1J4J5M1RWXYZ/LB1D1 -L…" at bounding box center [1090, 420] width 246 height 61
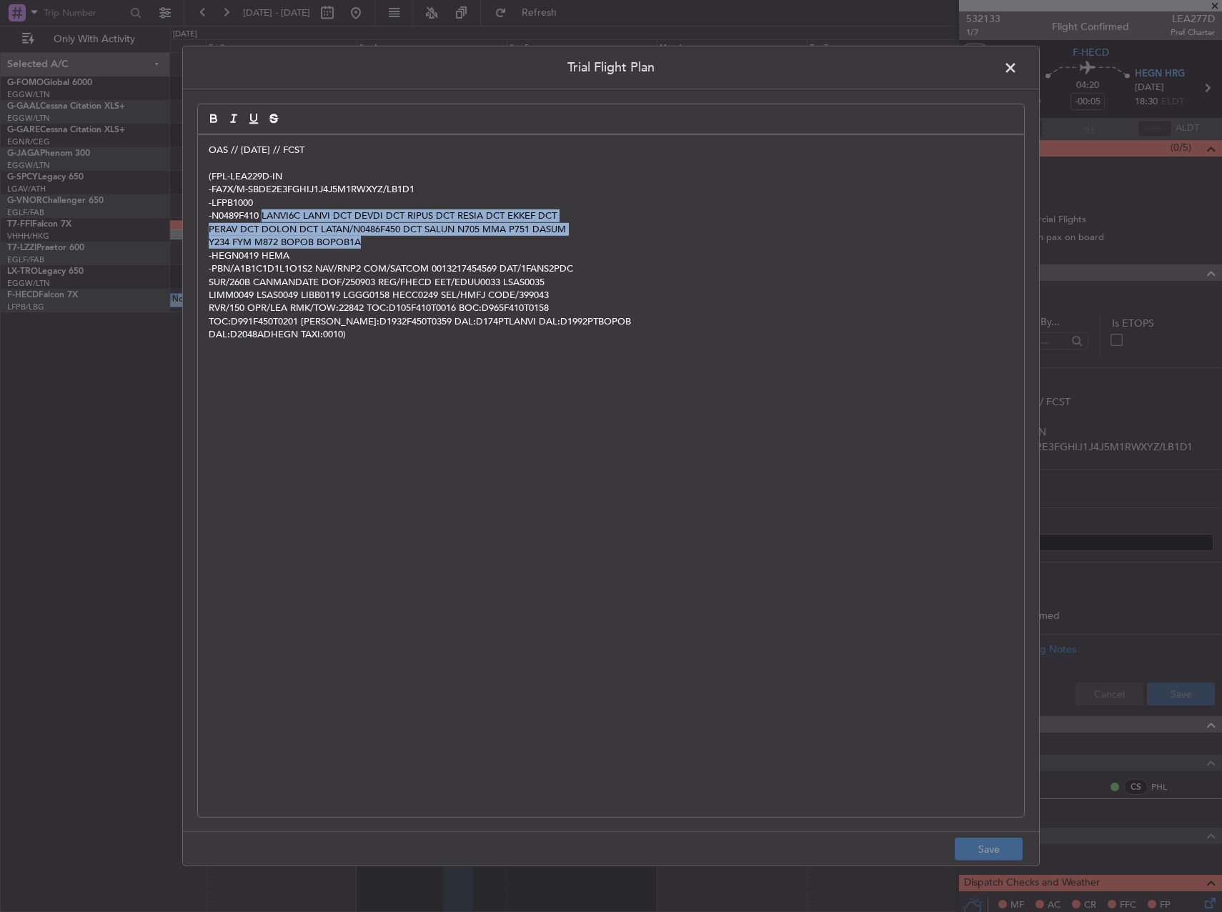
drag, startPoint x: 263, startPoint y: 215, endPoint x: 415, endPoint y: 240, distance: 154.2
click at [415, 240] on div "OAS // [DATE] // FCST (FPL-LEA229D-IN -FA7X/M-SBDE2E3FGHIJ1J4J5M1RWXYZ/LB1D1 -L…" at bounding box center [611, 476] width 826 height 682
copy div "LANVI6C LANVI DCT DEVDI DCT RIPUS DCT RESIA DCT EKKEF DCT PERAV DCT DOLON DCT L…"
click at [1017, 66] on span at bounding box center [1017, 71] width 0 height 29
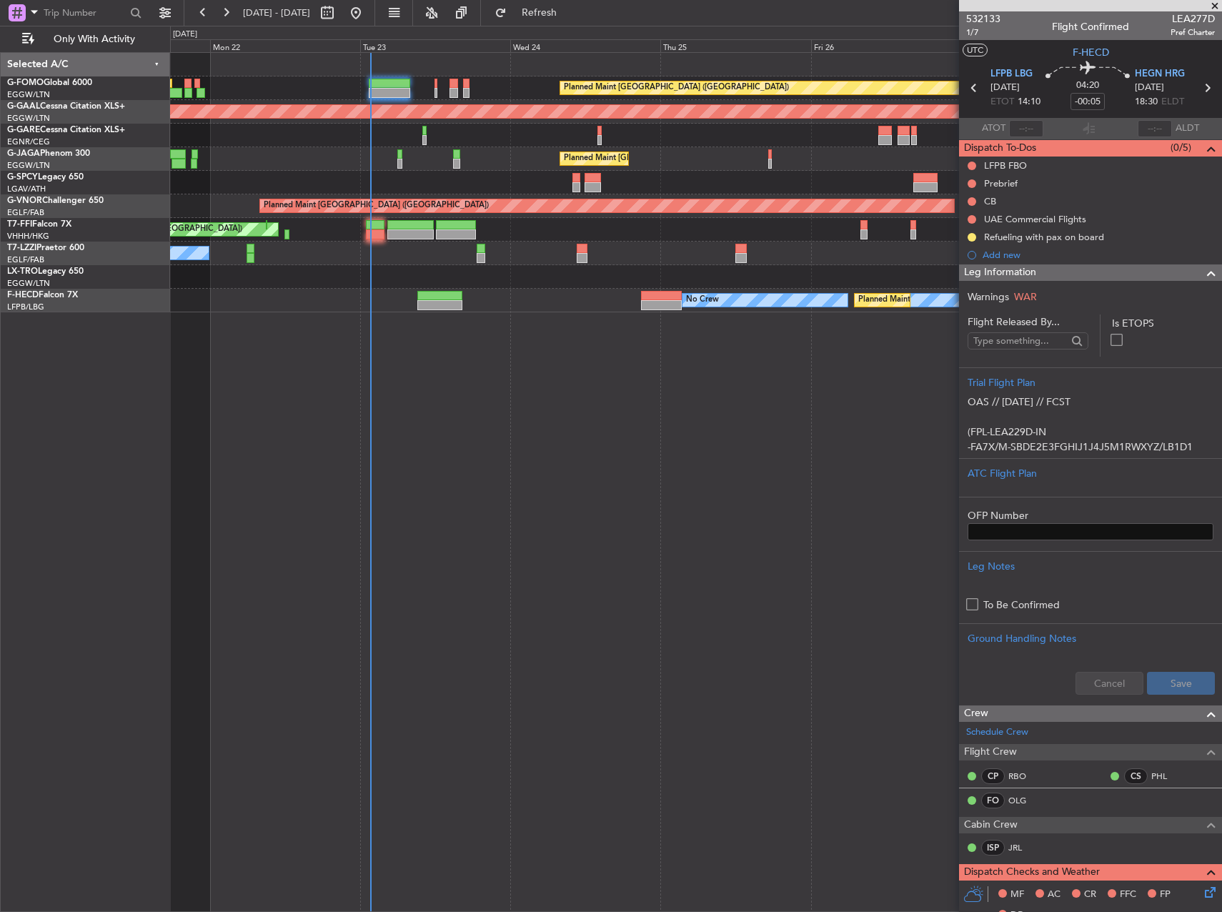
click at [1221, 374] on html "[DATE] - [DATE] Refresh Quick Links Only With Activity Planned Maint [GEOGRAPHI…" at bounding box center [611, 456] width 1222 height 912
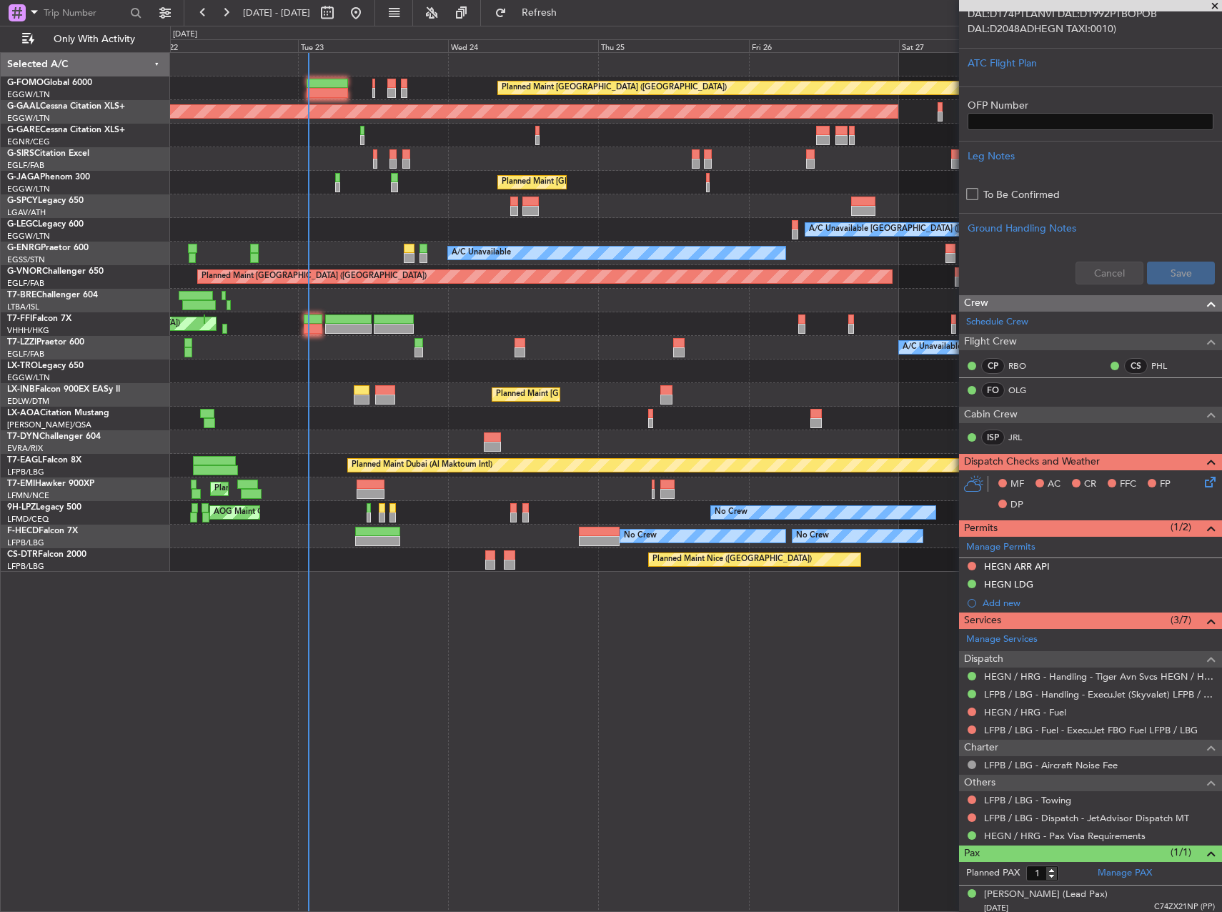
scroll to position [415, 0]
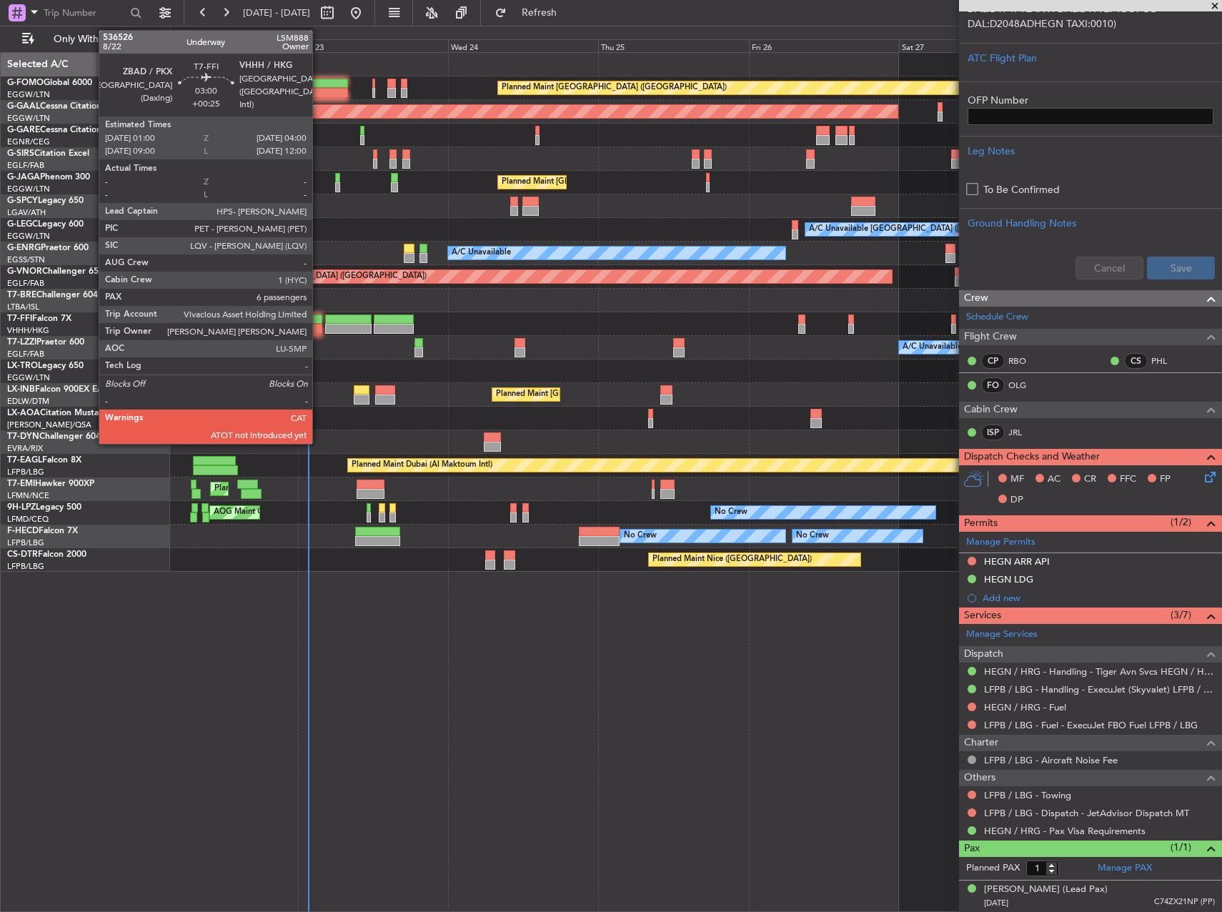
click at [319, 327] on div at bounding box center [313, 329] width 19 height 10
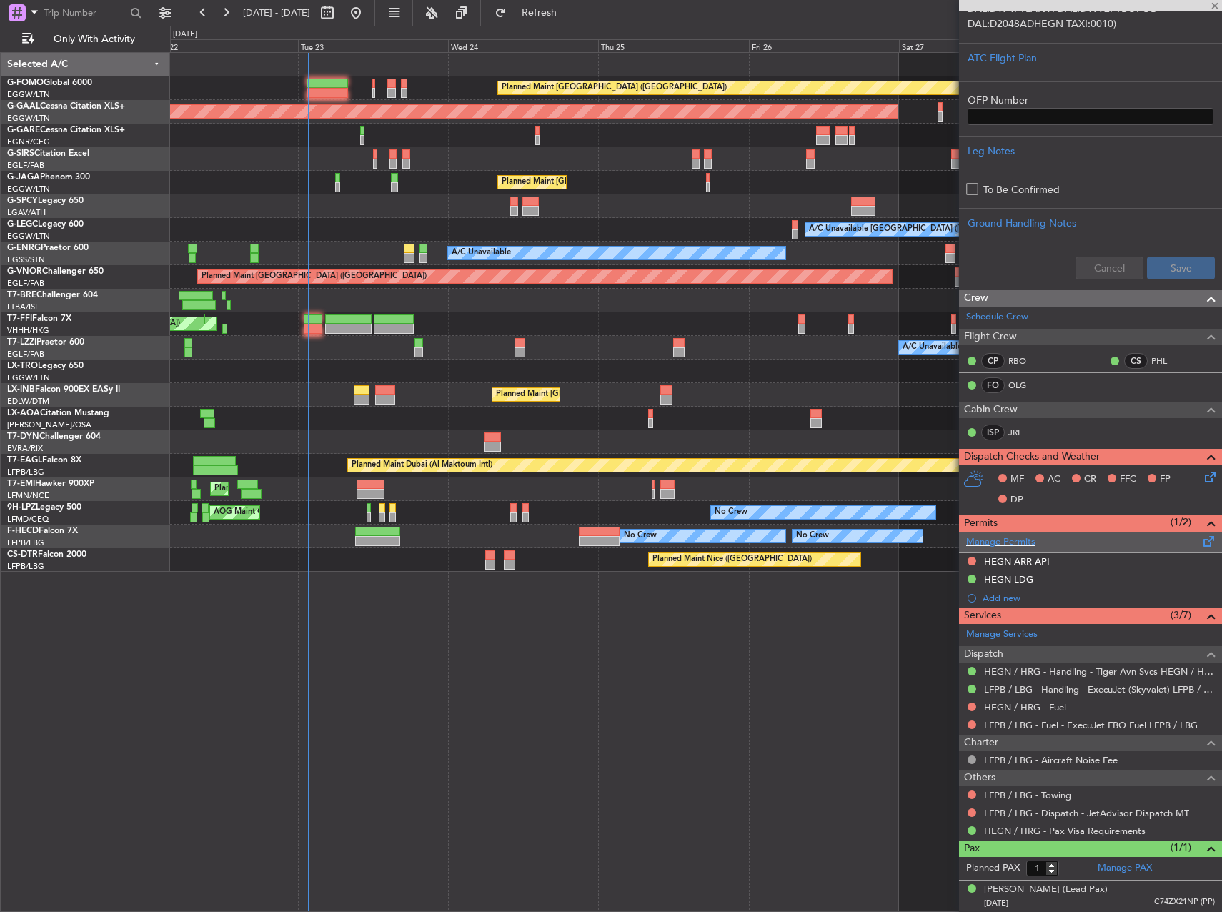
type input "+00:25"
type input "6"
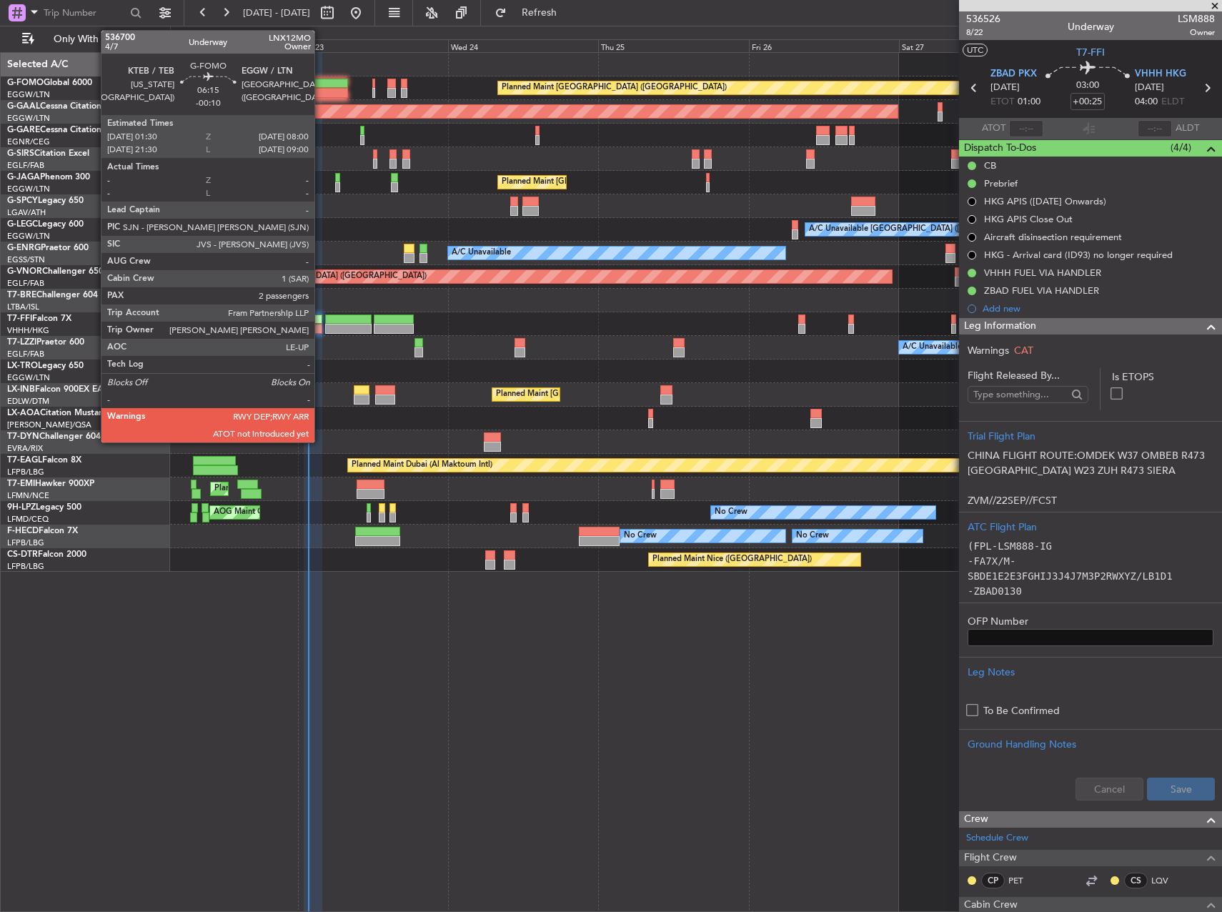
click at [321, 86] on div at bounding box center [327, 84] width 41 height 10
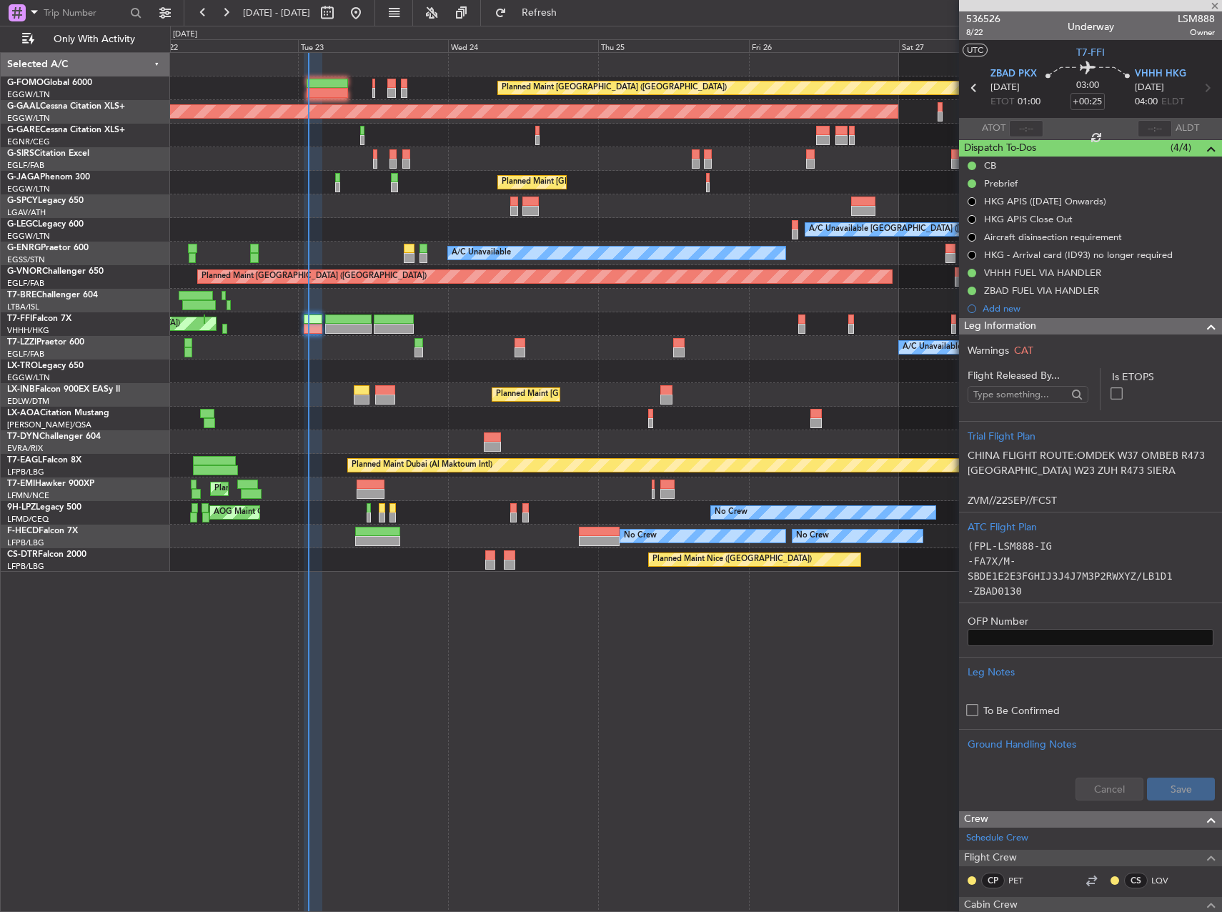
type input "-00:10"
type input "2"
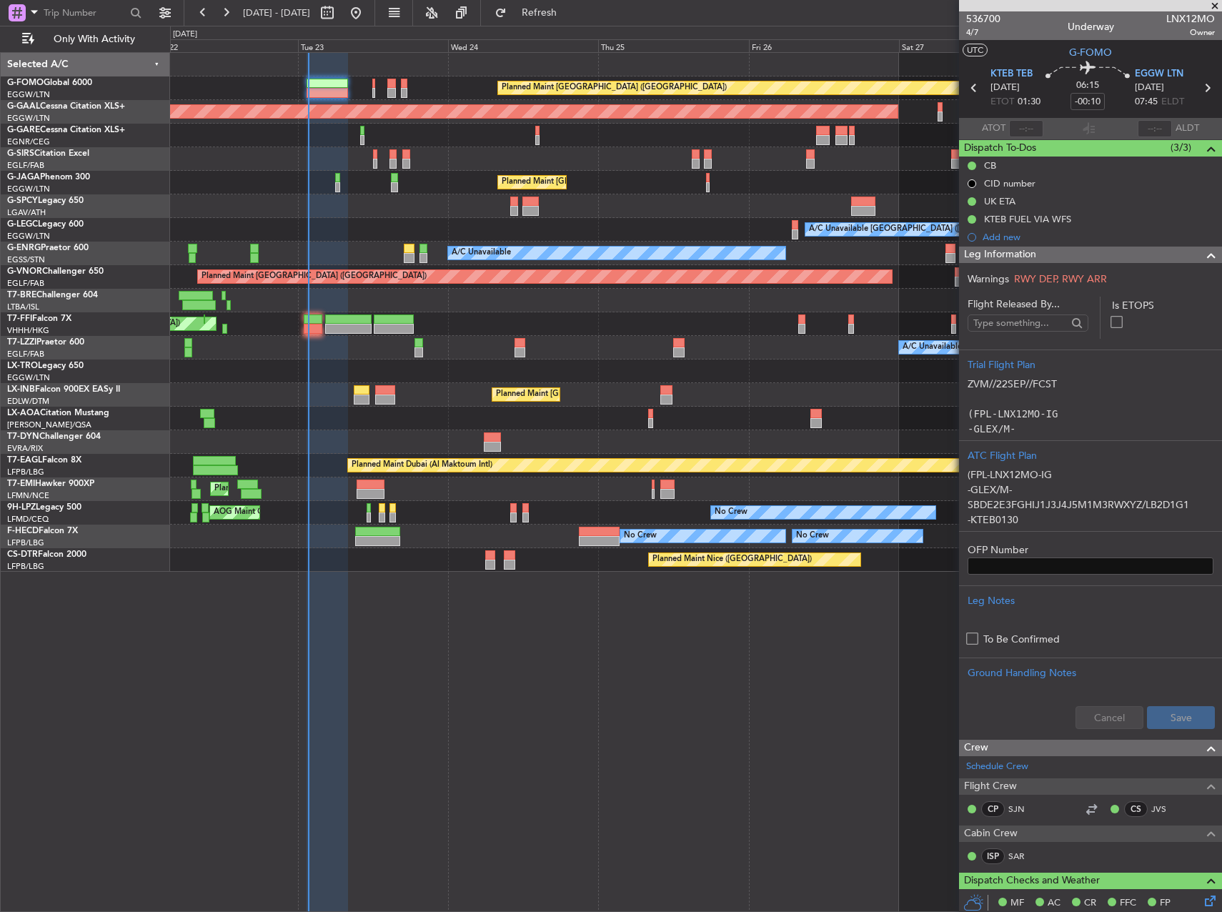
click at [334, 407] on div "Planned Maint [GEOGRAPHIC_DATA] ([GEOGRAPHIC_DATA]) Planned [GEOGRAPHIC_DATA] P…" at bounding box center [695, 312] width 1051 height 519
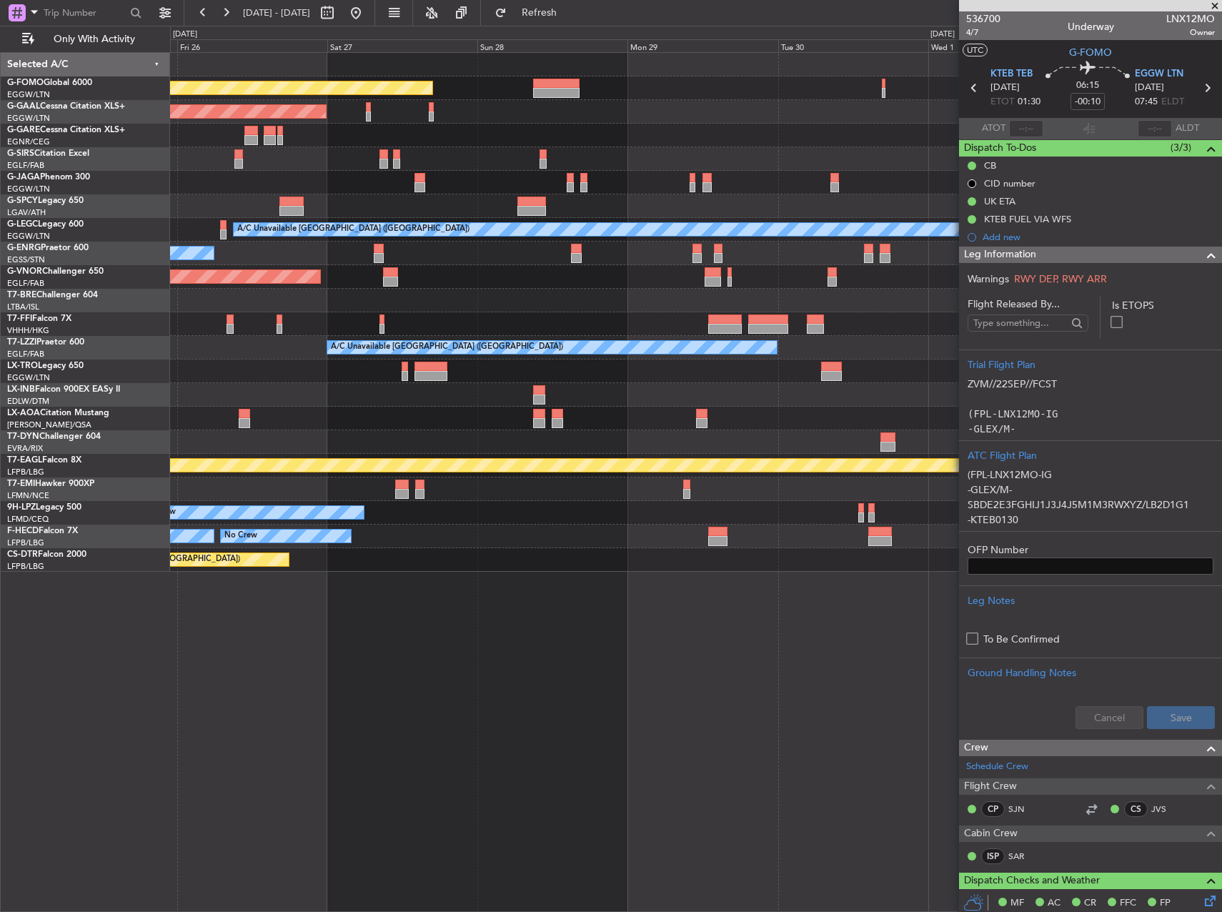
click at [167, 430] on div "Planned Maint [GEOGRAPHIC_DATA] ([GEOGRAPHIC_DATA]) Planned [GEOGRAPHIC_DATA] O…" at bounding box center [611, 469] width 1222 height 886
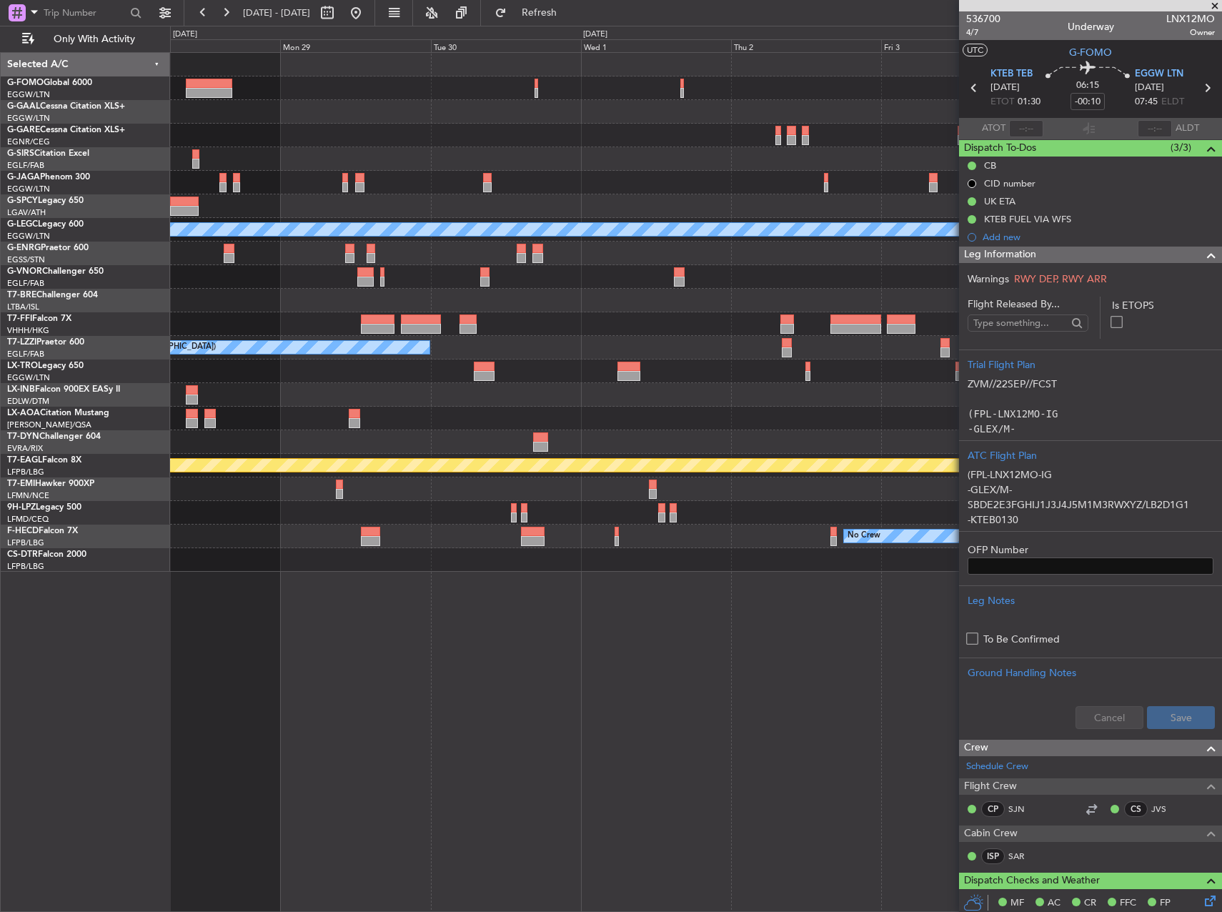
click at [69, 461] on div "Planned Maint [GEOGRAPHIC_DATA] ([GEOGRAPHIC_DATA]) Owner Planned [GEOGRAPHIC_D…" at bounding box center [611, 469] width 1222 height 886
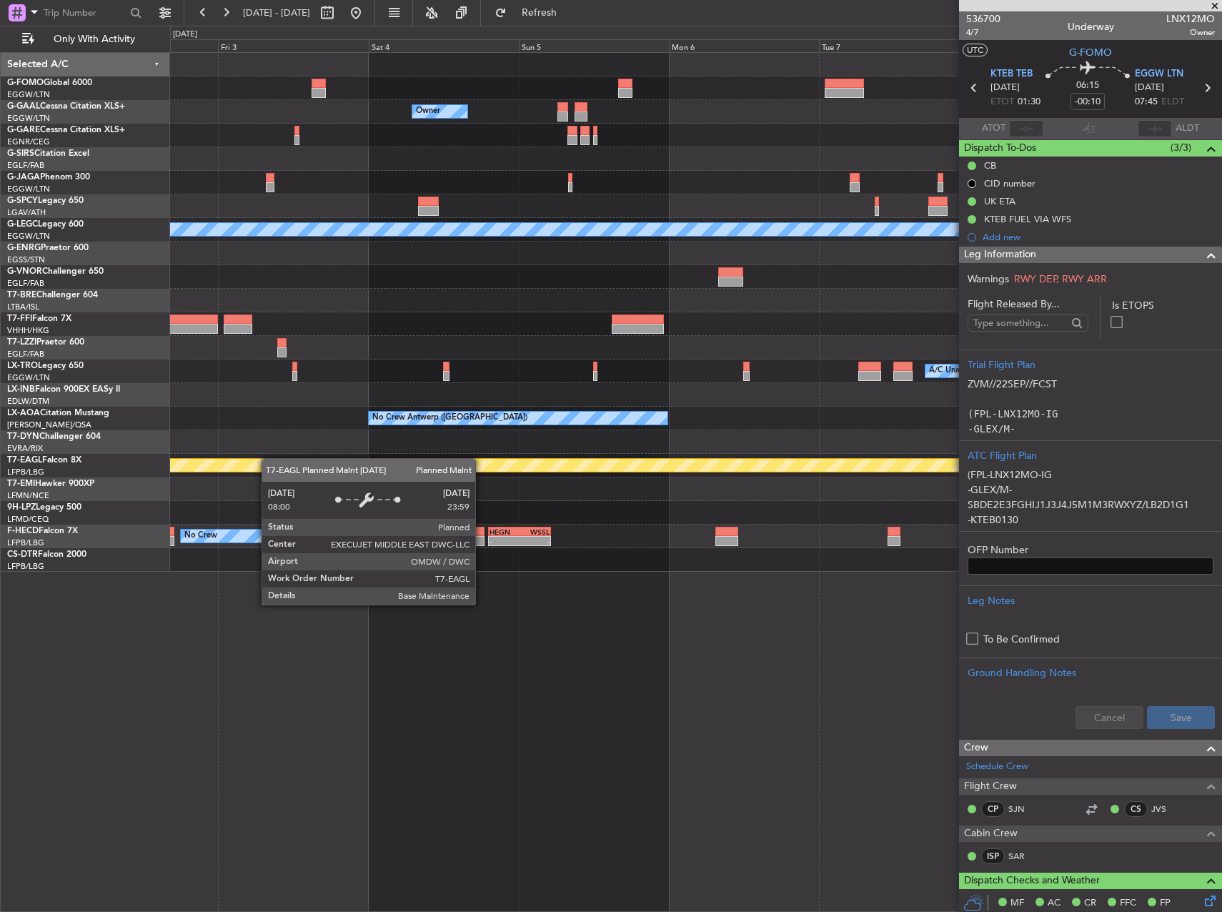
click at [50, 482] on div "Owner Owner Owner A/C Unavailable [GEOGRAPHIC_DATA] ([GEOGRAPHIC_DATA]) Planned…" at bounding box center [611, 469] width 1222 height 886
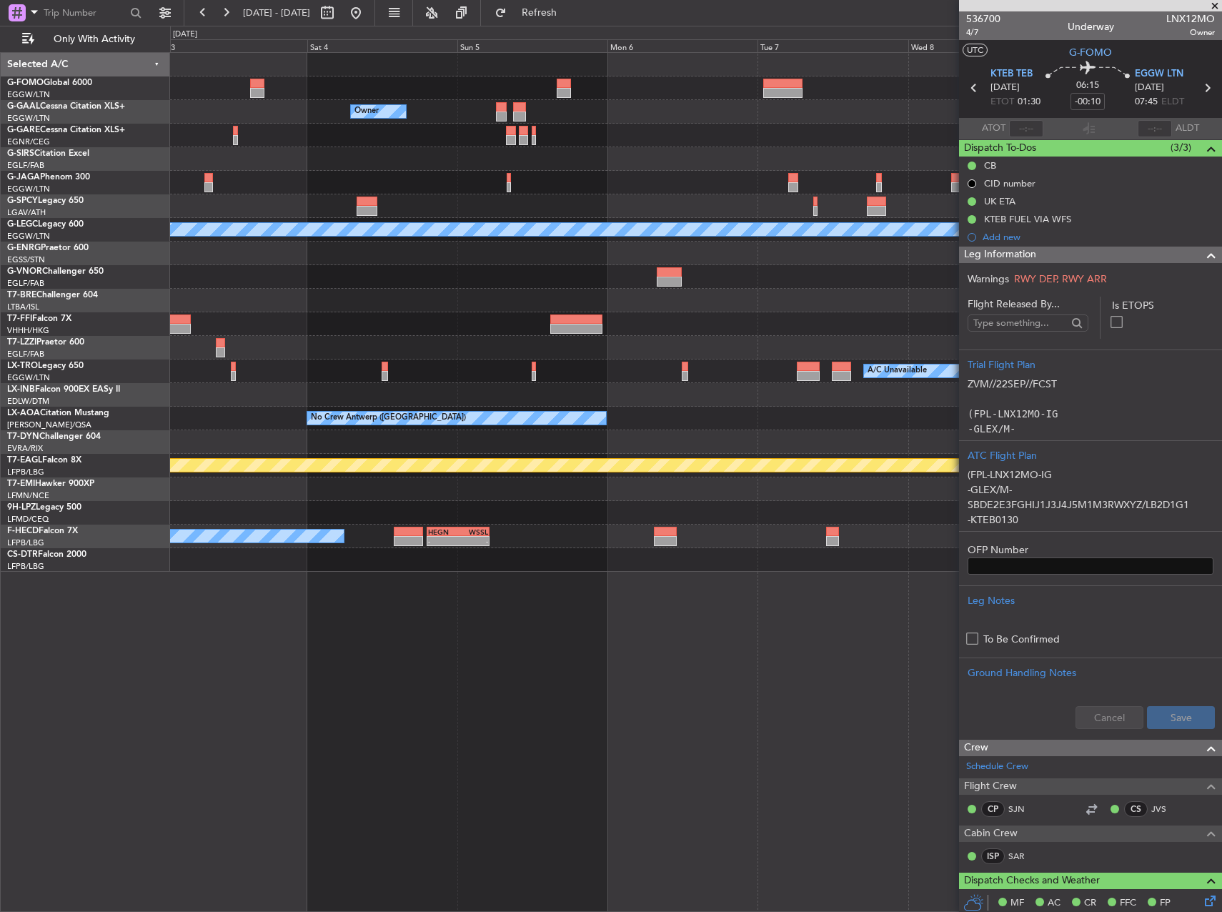
click at [544, 432] on div at bounding box center [695, 442] width 1051 height 24
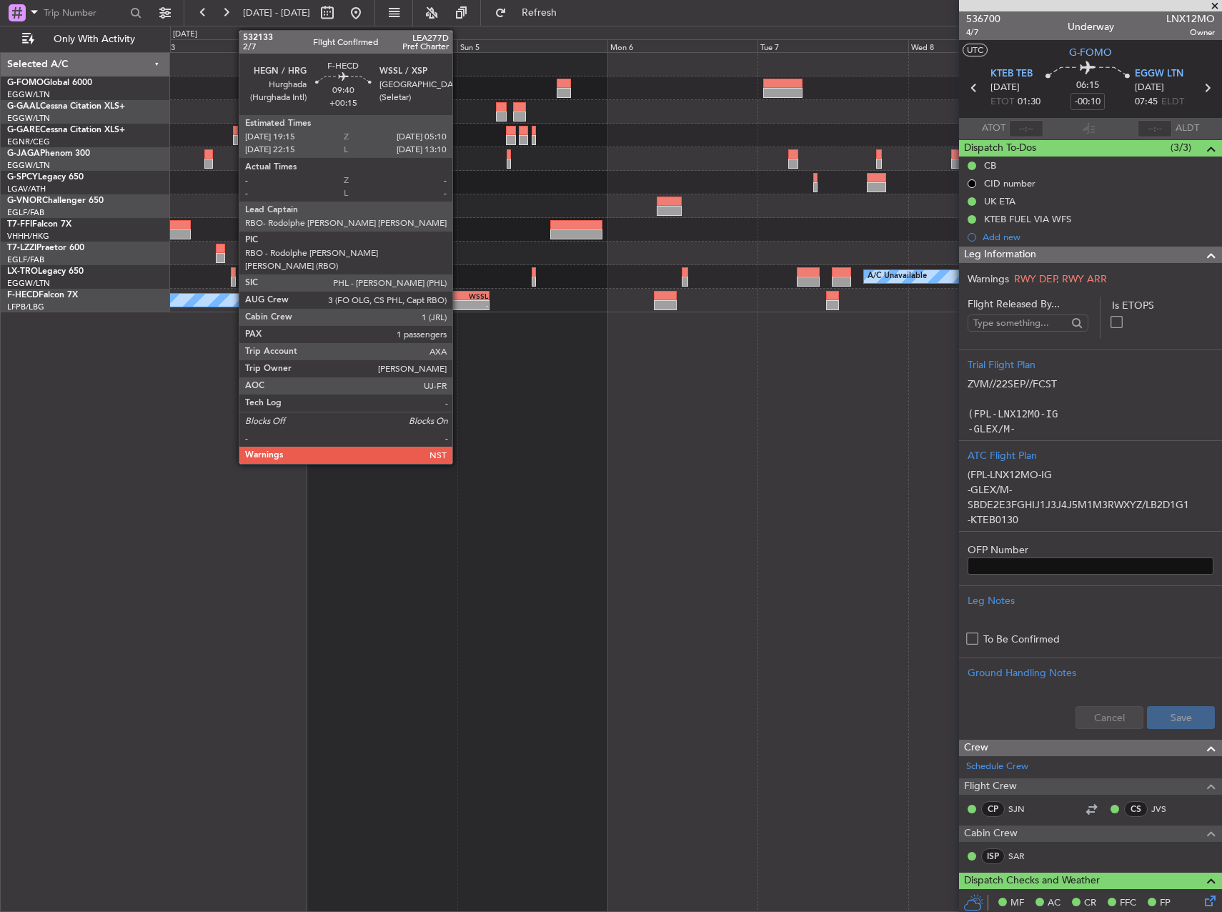
click at [459, 306] on div "-" at bounding box center [473, 305] width 30 height 9
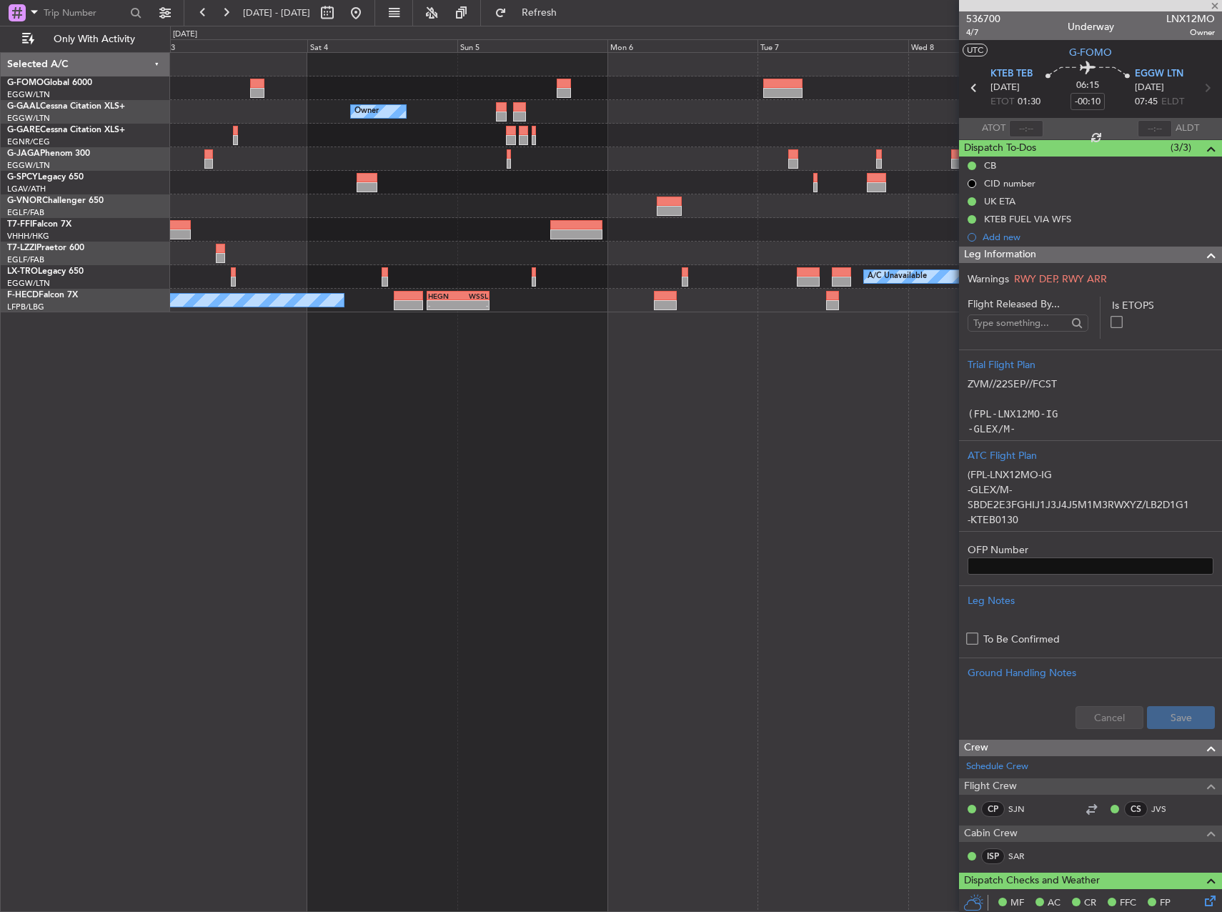
type input "+00:15"
type input "1"
